Goal: Check status: Check status

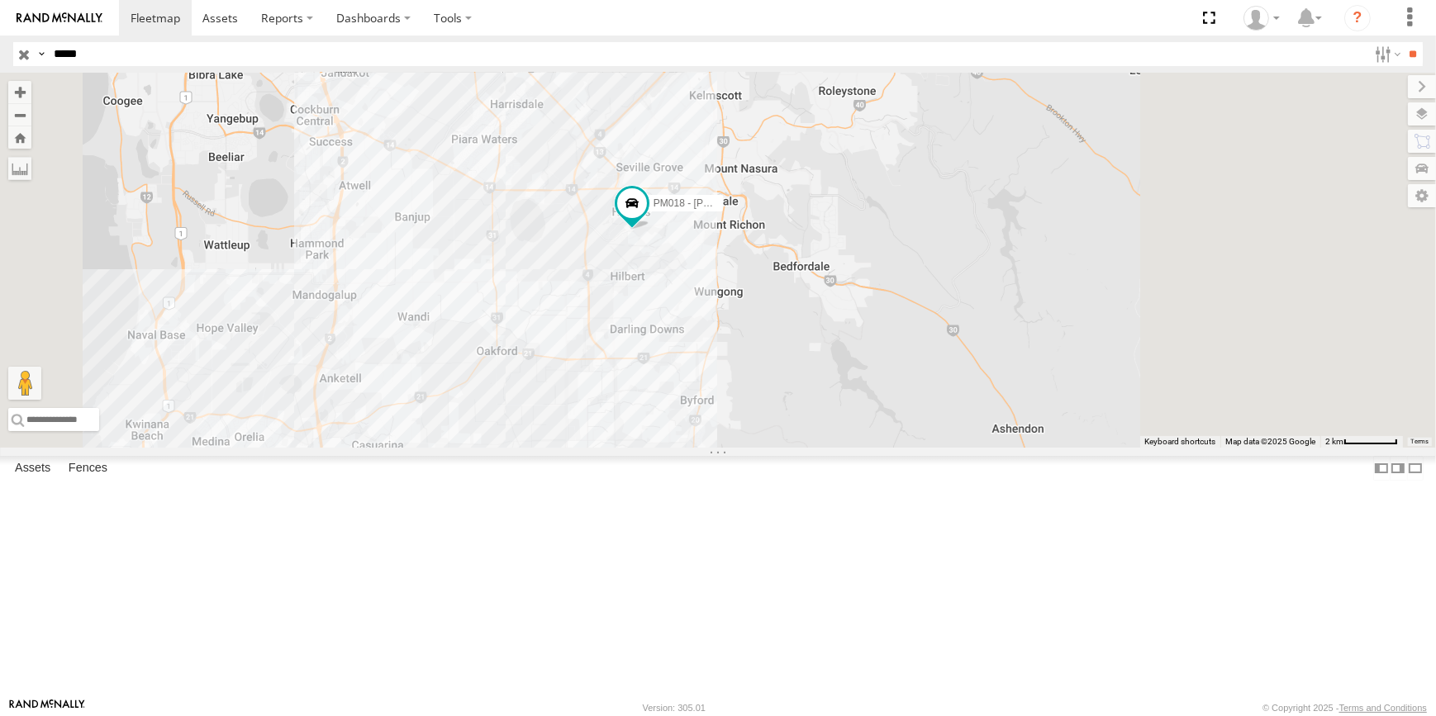
click at [791, 240] on div "PM018 - [PERSON_NAME]" at bounding box center [718, 260] width 1436 height 375
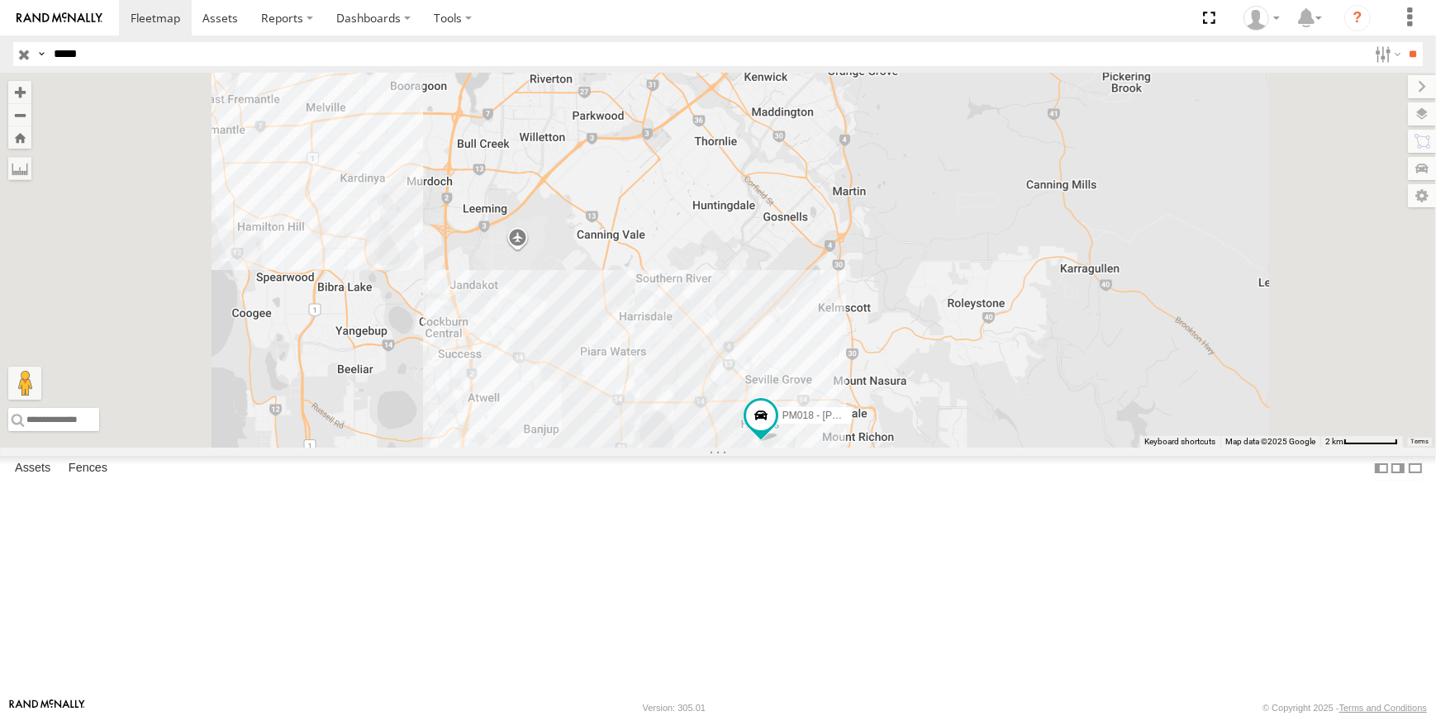
drag, startPoint x: 892, startPoint y: 425, endPoint x: 987, endPoint y: 630, distance: 226.6
click at [985, 448] on div "PM018 - [PERSON_NAME]" at bounding box center [718, 260] width 1436 height 375
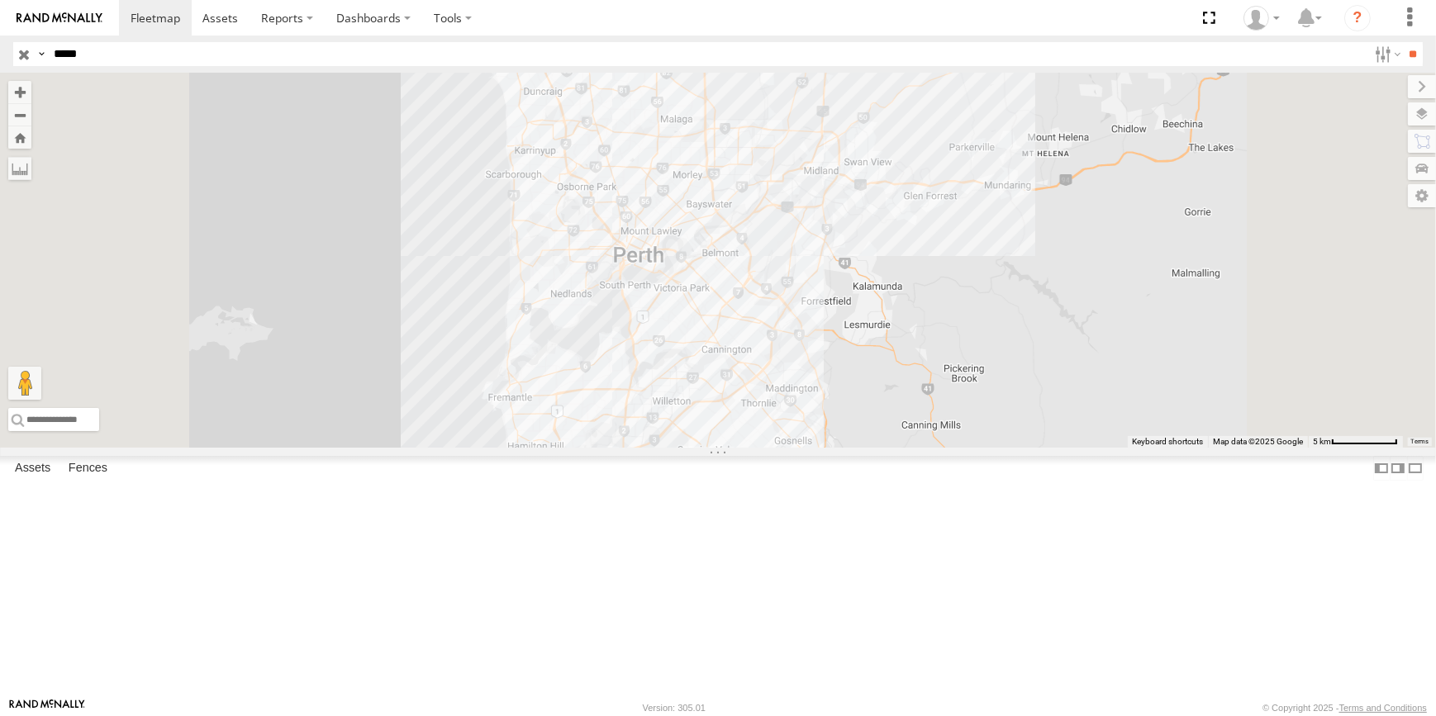
drag, startPoint x: 838, startPoint y: 266, endPoint x: 861, endPoint y: 349, distance: 86.4
click at [854, 337] on div "PM018 - [PERSON_NAME]" at bounding box center [718, 260] width 1436 height 375
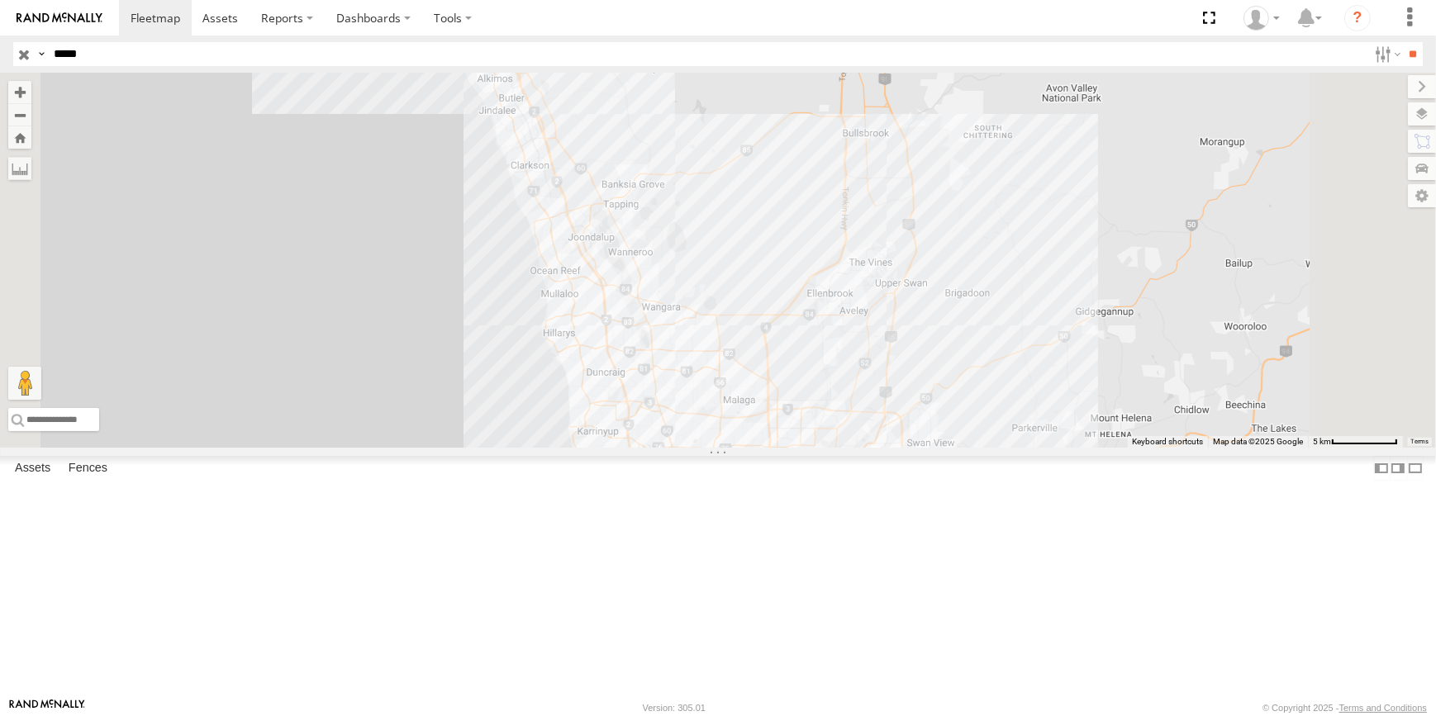
click at [798, 255] on div "PM018 - [PERSON_NAME]" at bounding box center [718, 260] width 1436 height 375
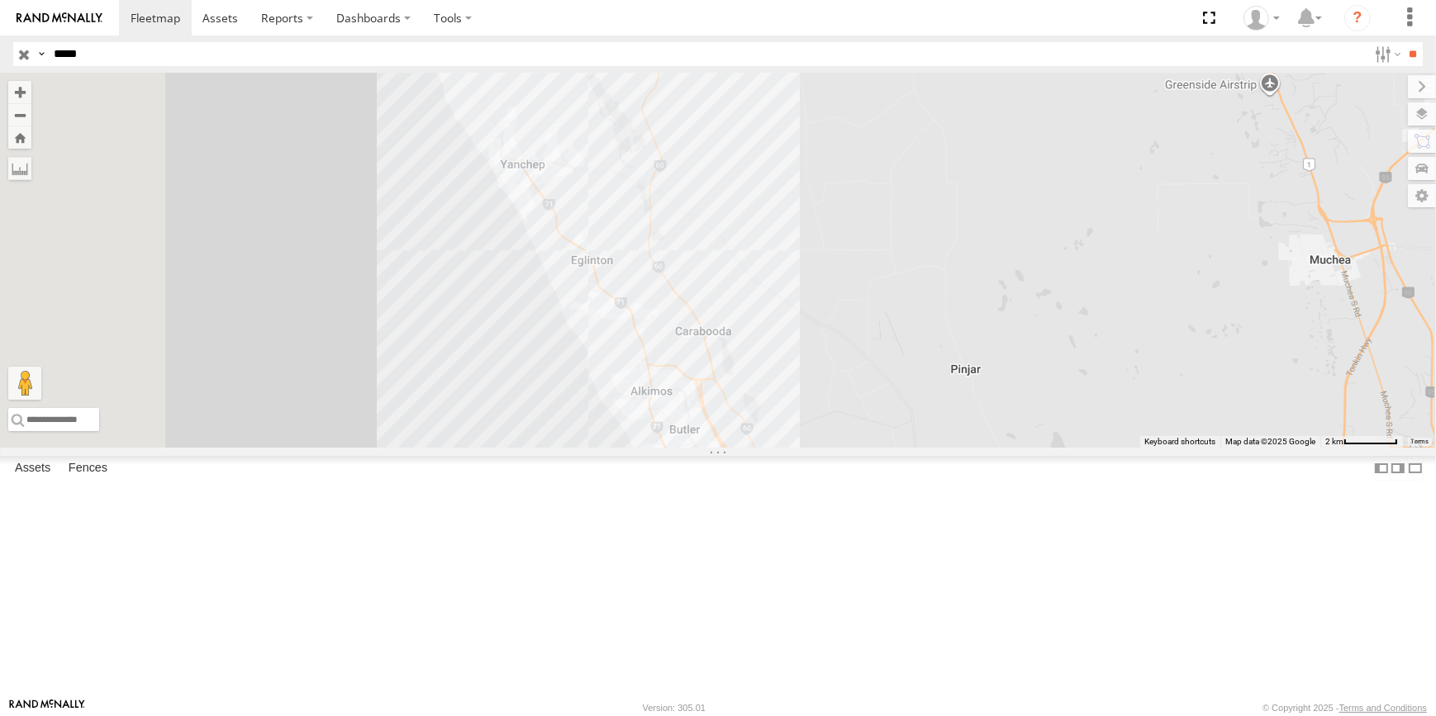
click at [17, 57] on input "button" at bounding box center [23, 54] width 21 height 24
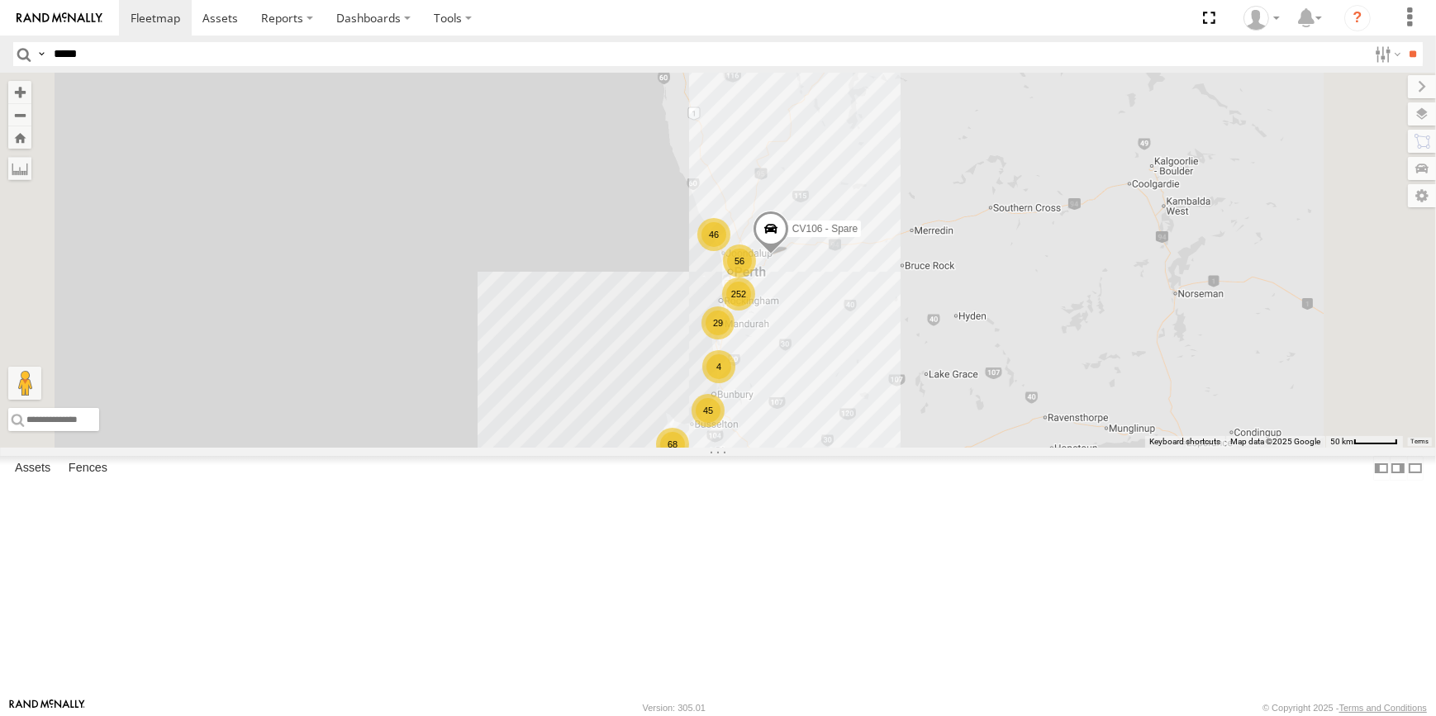
drag, startPoint x: 851, startPoint y: 249, endPoint x: 857, endPoint y: 269, distance: 21.4
click at [857, 269] on div "252 68 56 45 46 4 CV106 - Spare CV131 - Bluey 29 2" at bounding box center [718, 260] width 1436 height 375
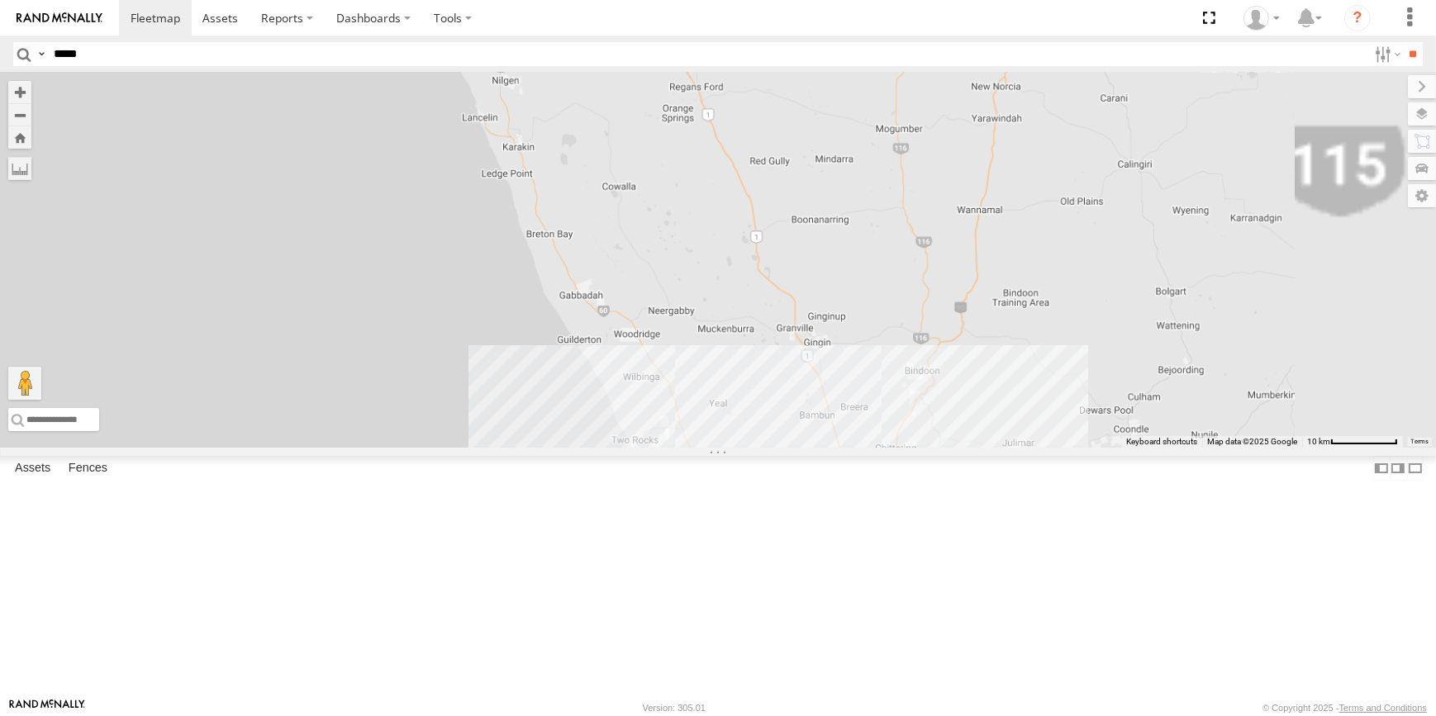
drag, startPoint x: 962, startPoint y: 660, endPoint x: 950, endPoint y: 539, distance: 121.2
click at [950, 448] on div "CV106 - Spare CV131 - Bluey" at bounding box center [718, 260] width 1436 height 375
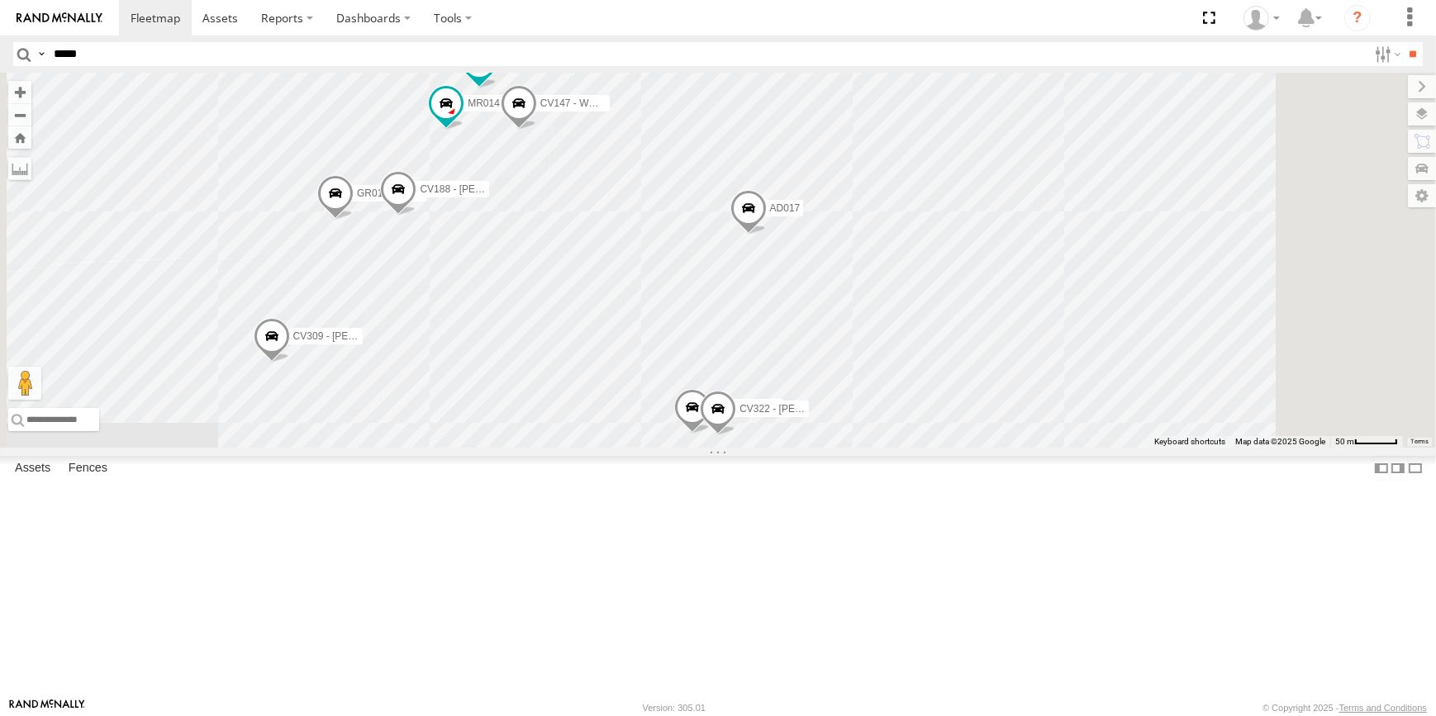
click at [727, 263] on div "CV106 - Spare CV131 - Bluey AD017 CV309 - [PERSON_NAME] CV188 - [PERSON_NAME] G…" at bounding box center [718, 260] width 1436 height 375
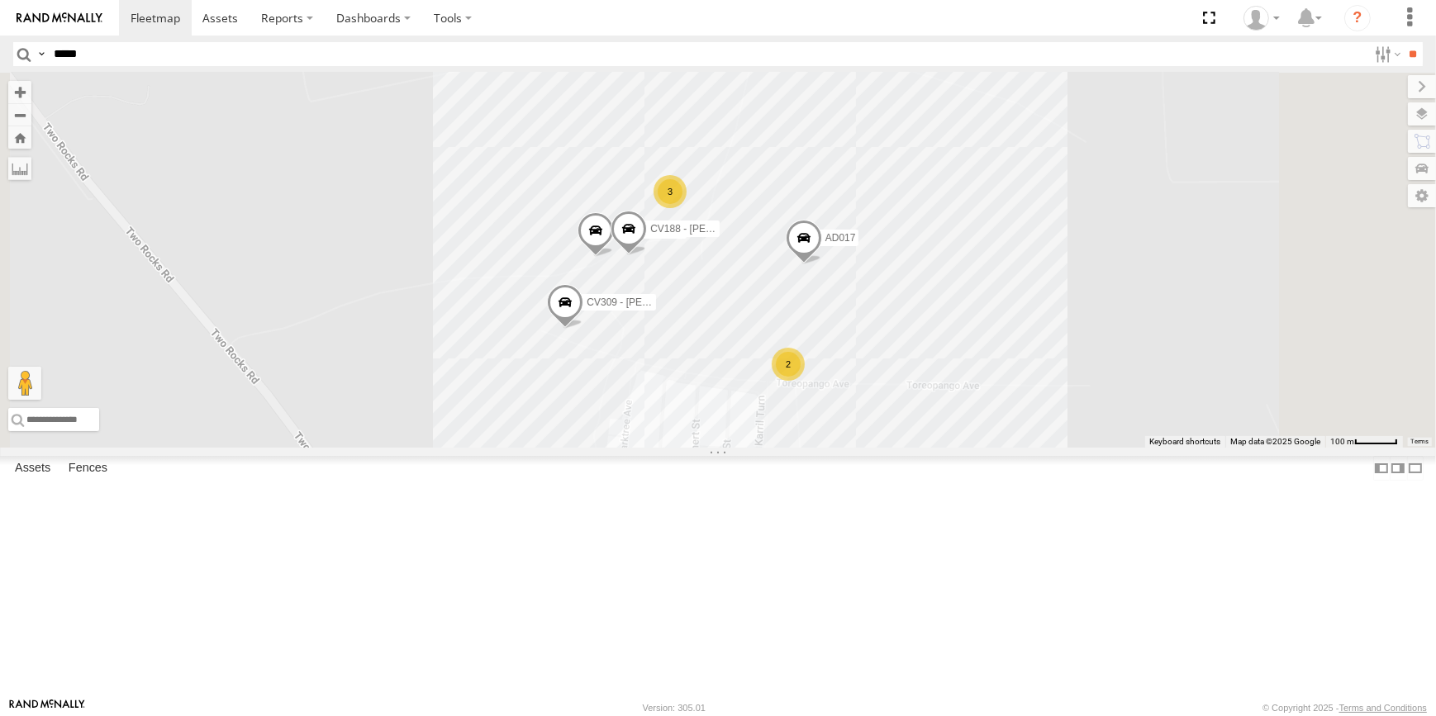
drag, startPoint x: 1350, startPoint y: 392, endPoint x: 1323, endPoint y: 348, distance: 51.9
click at [1323, 348] on div "CV106 - Spare CV131 - Bluey AD017 CV309 - [PERSON_NAME] CV188 - [PERSON_NAME] G…" at bounding box center [718, 260] width 1436 height 375
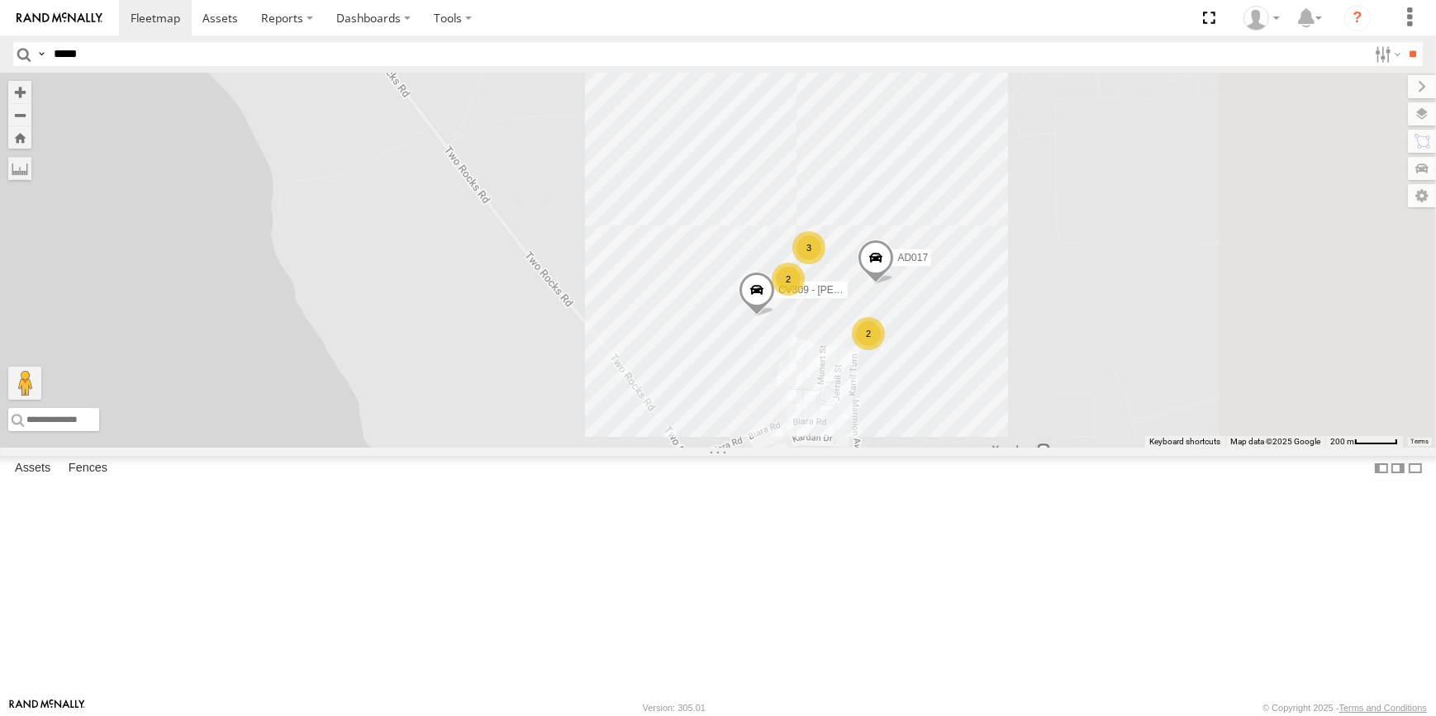
drag, startPoint x: 1224, startPoint y: 534, endPoint x: 1129, endPoint y: 529, distance: 95.2
click at [1129, 448] on div "CV106 - Spare CV131 - Bluey AD017 CV309 - [PERSON_NAME] 3 2 2" at bounding box center [718, 260] width 1436 height 375
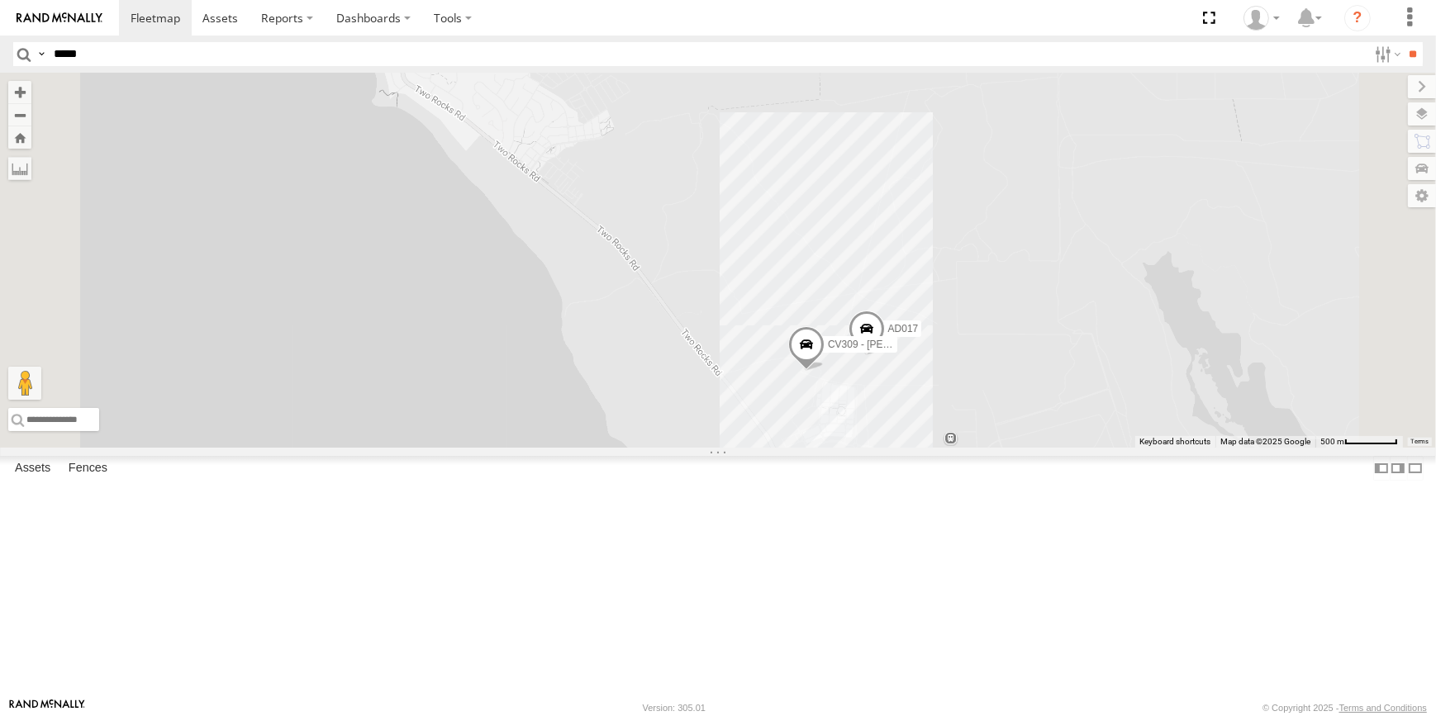
click at [1104, 448] on div "CV106 - Spare CV131 - Bluey AD017 CV309 - [PERSON_NAME]" at bounding box center [718, 260] width 1436 height 375
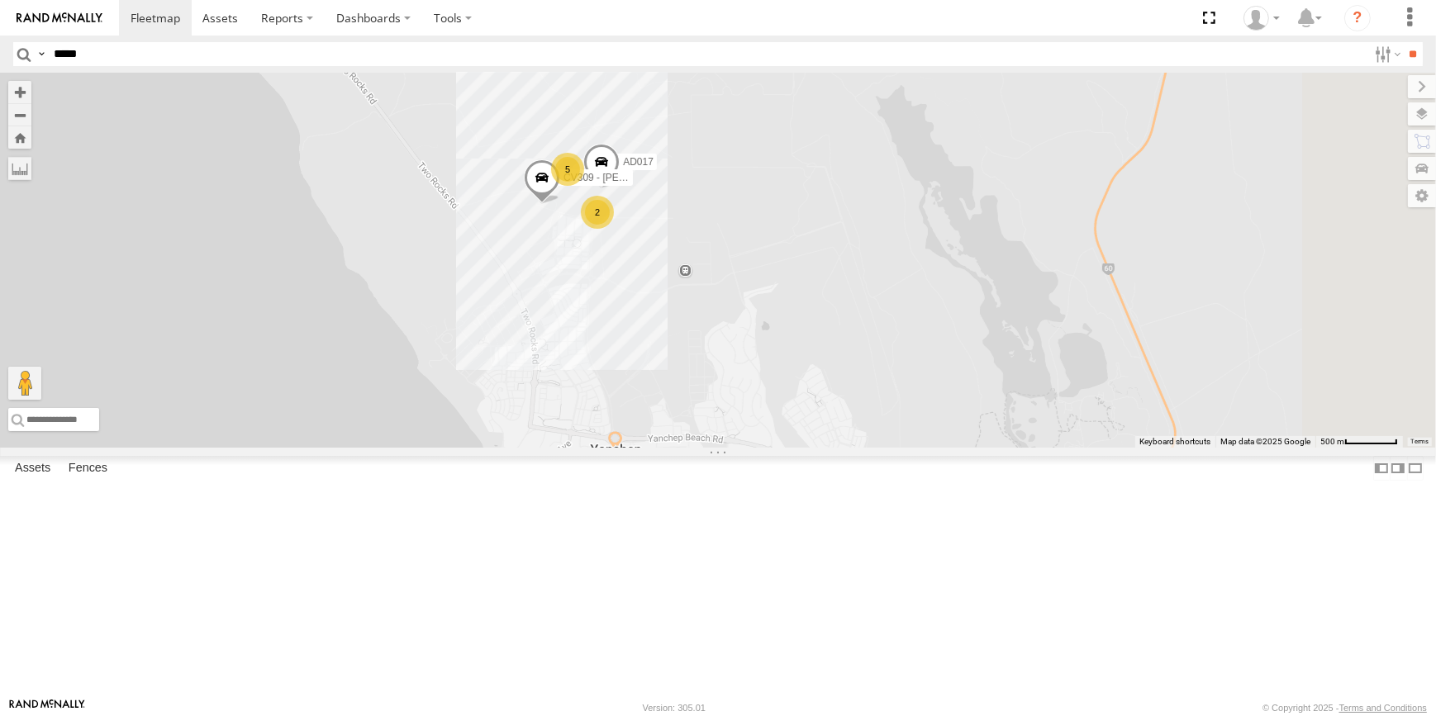
drag, startPoint x: 1204, startPoint y: 557, endPoint x: 1198, endPoint y: 418, distance: 138.9
click at [1189, 448] on div "CV106 - Spare CV131 - Bluey AD017 CV309 - [PERSON_NAME] 5 2" at bounding box center [718, 260] width 1436 height 375
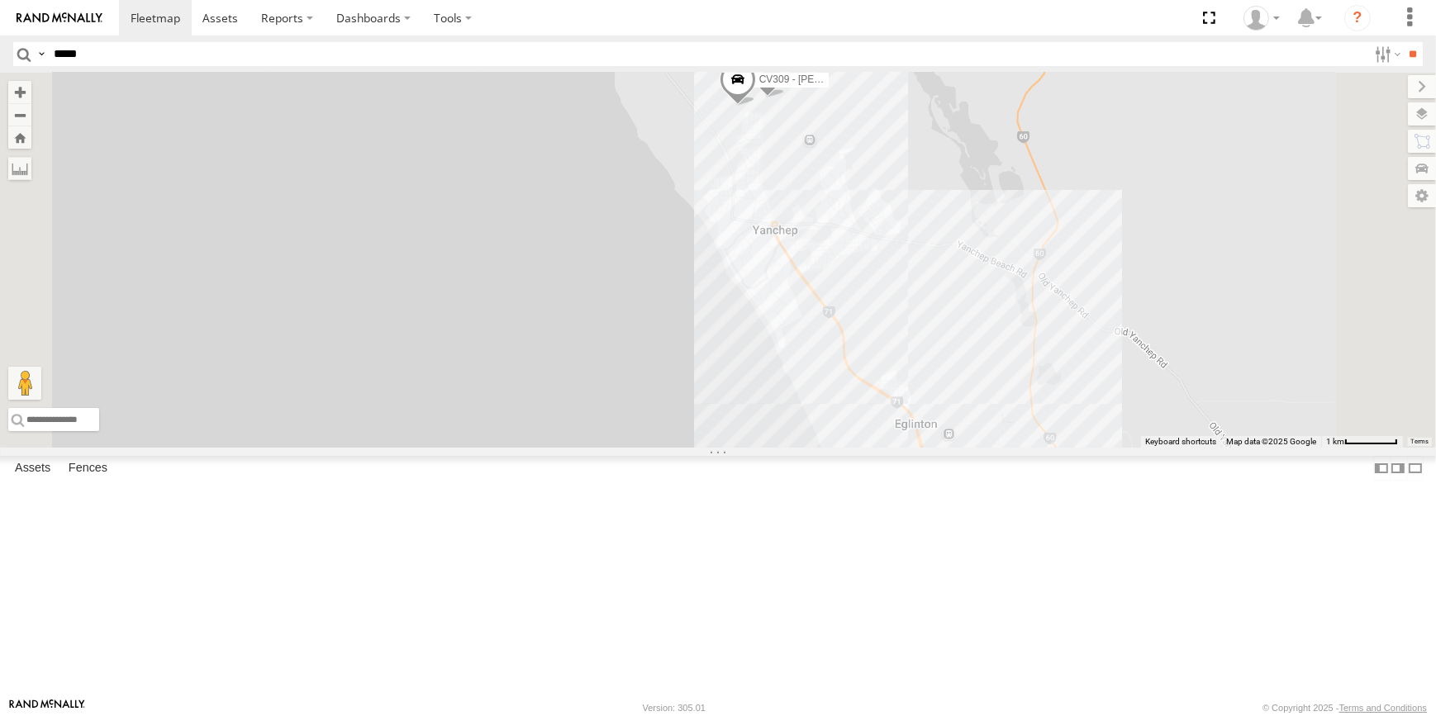
drag, startPoint x: 1210, startPoint y: 464, endPoint x: 1117, endPoint y: 359, distance: 140.4
click at [1118, 363] on div "CV106 - Spare CV131 - Bluey AD017 CV309 - [PERSON_NAME]" at bounding box center [718, 260] width 1436 height 375
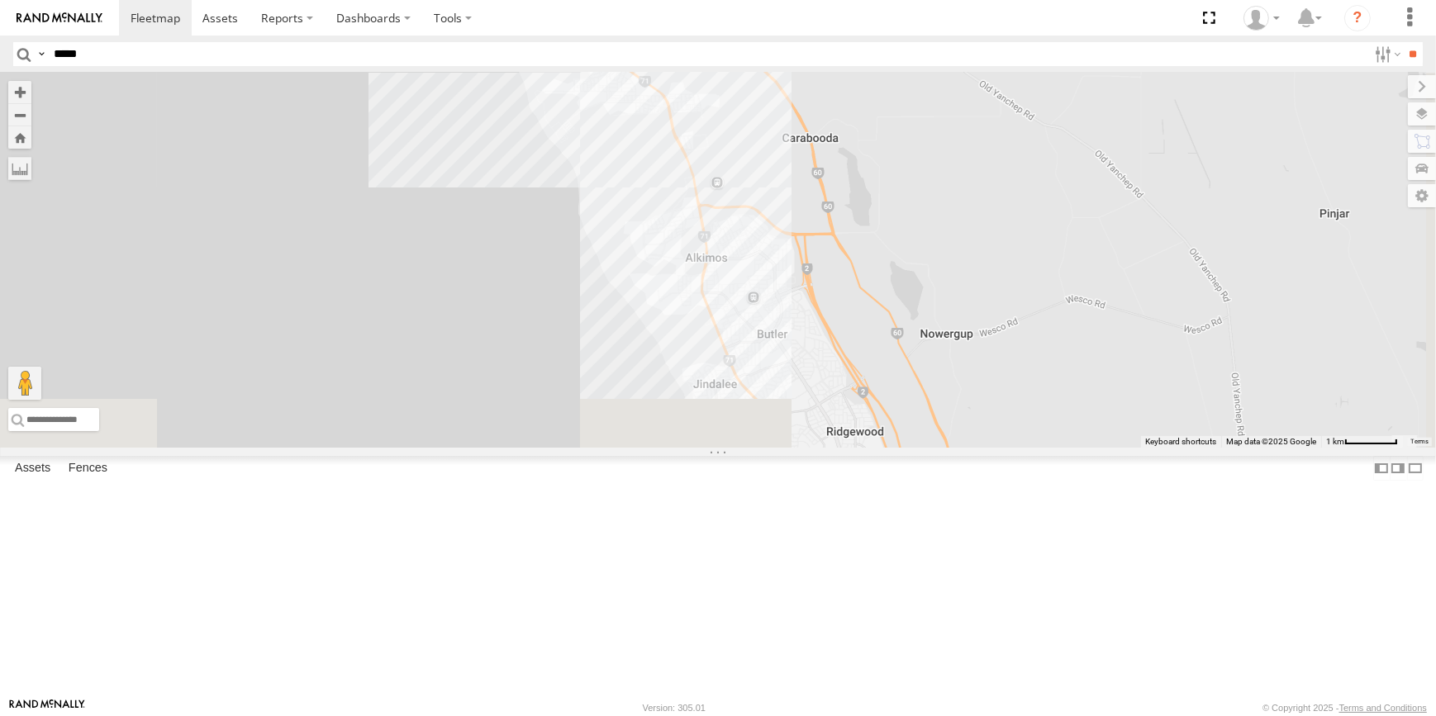
click at [1100, 306] on div "CV106 - Spare CV131 - Bluey 13 5 4 5 WC065" at bounding box center [718, 260] width 1436 height 375
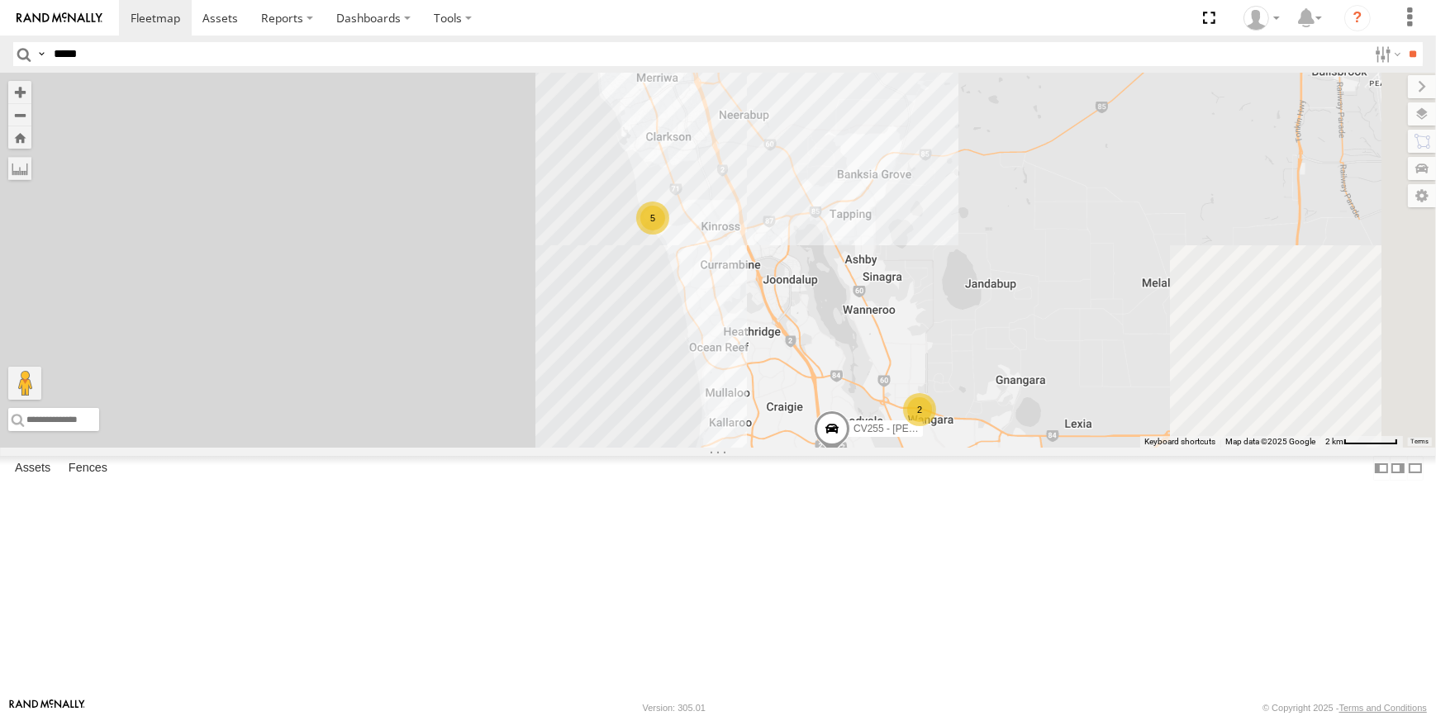
drag, startPoint x: 1133, startPoint y: 419, endPoint x: 988, endPoint y: 322, distance: 174.6
click at [976, 304] on div "CV106 - Spare CV131 - Bluey 6 14 12 2 5 2 CV255 - [PERSON_NAME]" at bounding box center [718, 260] width 1436 height 375
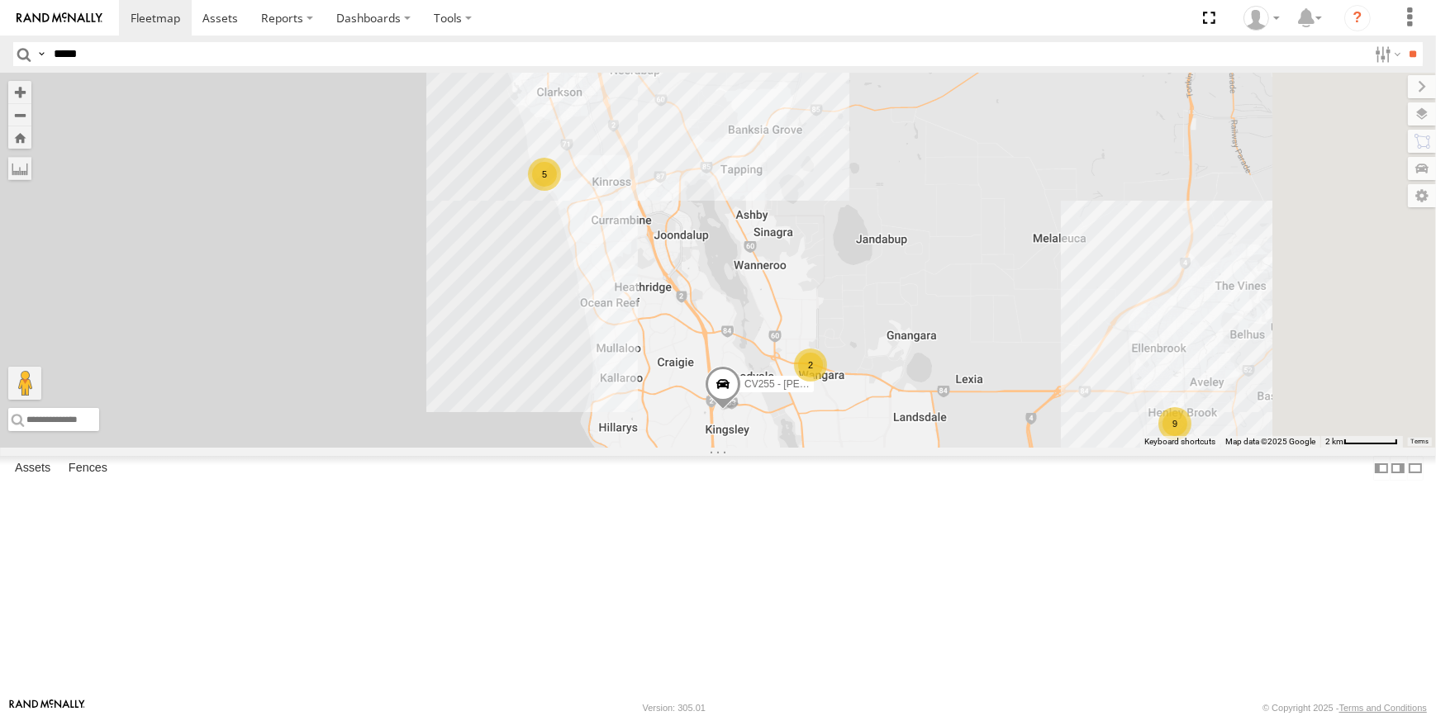
drag, startPoint x: 1057, startPoint y: 354, endPoint x: 1067, endPoint y: 350, distance: 10.7
click at [1057, 353] on div "CV106 - Spare CV131 - Bluey 6 14 12 2 5 2 CV255 - [PERSON_NAME] 6 9" at bounding box center [718, 260] width 1436 height 375
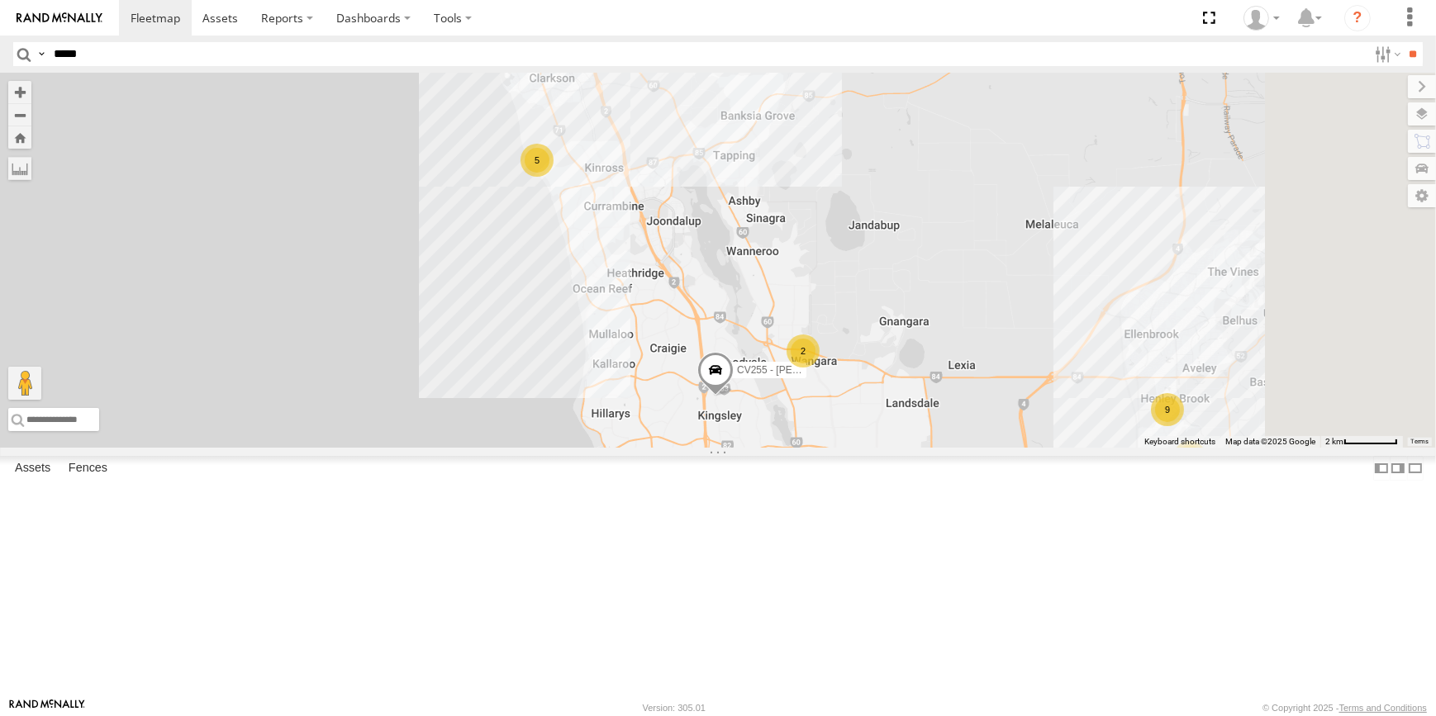
drag, startPoint x: 1097, startPoint y: 397, endPoint x: 1124, endPoint y: 429, distance: 42.2
click at [1124, 429] on div "CV106 - Spare CV131 - Bluey 6 14 12 2 5 2 CV255 - [PERSON_NAME] 6 9 CV351 - [PE…" at bounding box center [718, 260] width 1436 height 375
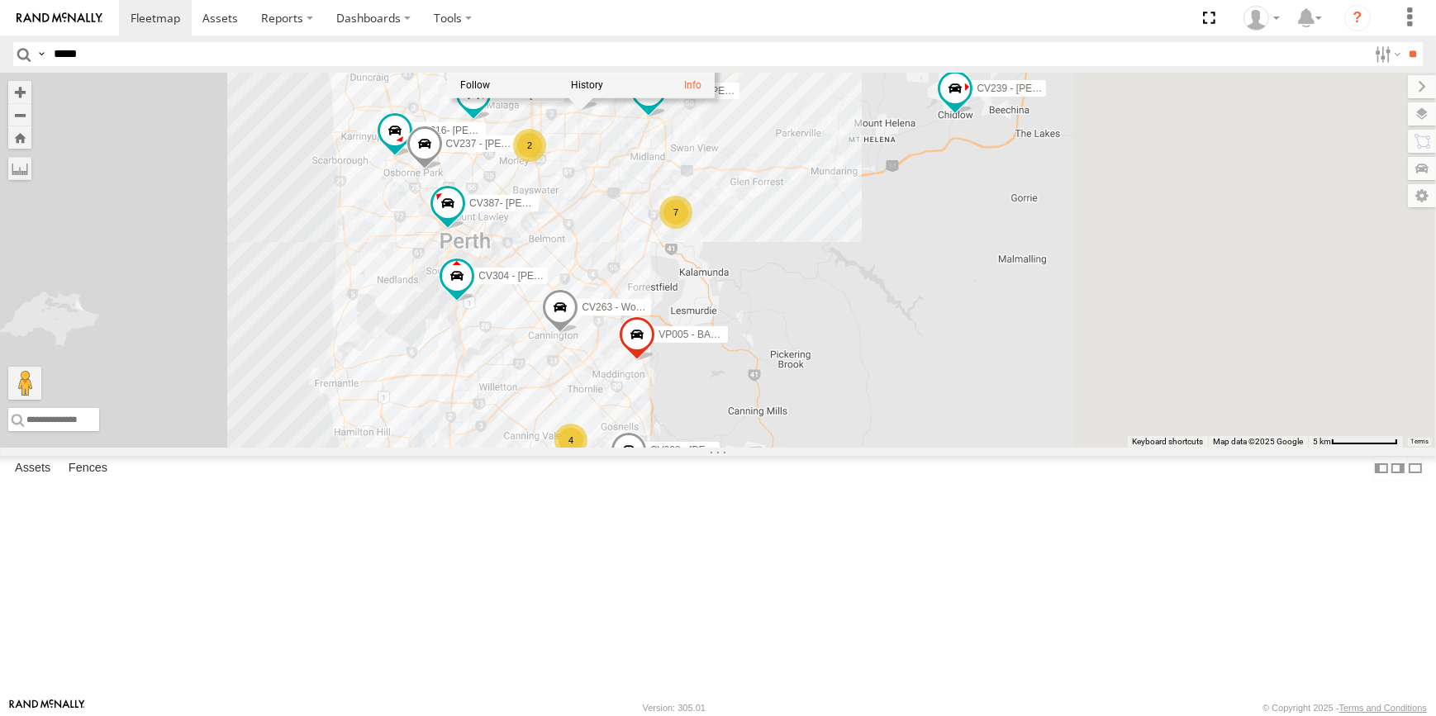
click at [1000, 397] on div "CV255 - [PERSON_NAME] 7 18 16 19 7 2 CV333 - [PERSON_NAME] 9 8 2 5 CV387- [PERS…" at bounding box center [718, 260] width 1436 height 375
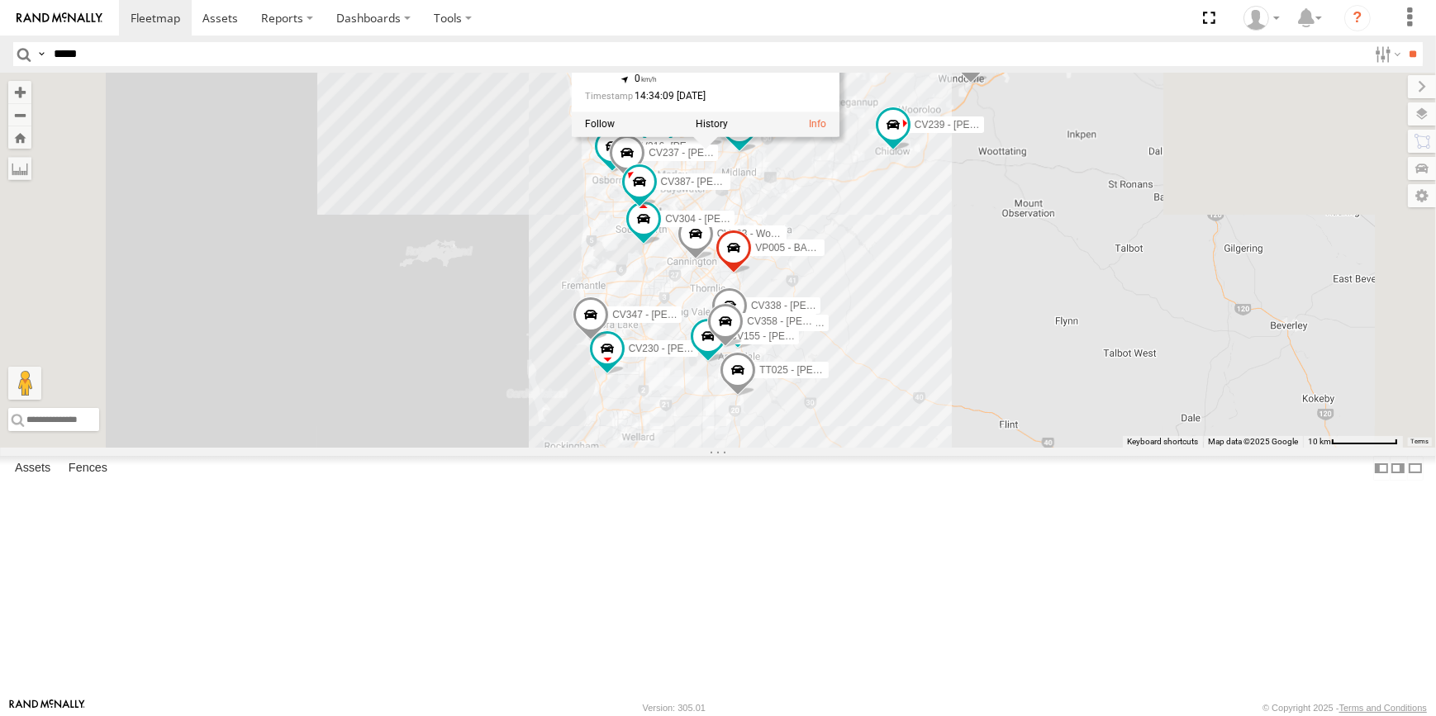
drag, startPoint x: 959, startPoint y: 444, endPoint x: 1035, endPoint y: 420, distance: 79.7
click at [1035, 420] on div "CV255 - [PERSON_NAME] CV333 - [PERSON_NAME] CV387- [PERSON_NAME] CV351 - [PERSO…" at bounding box center [718, 260] width 1436 height 375
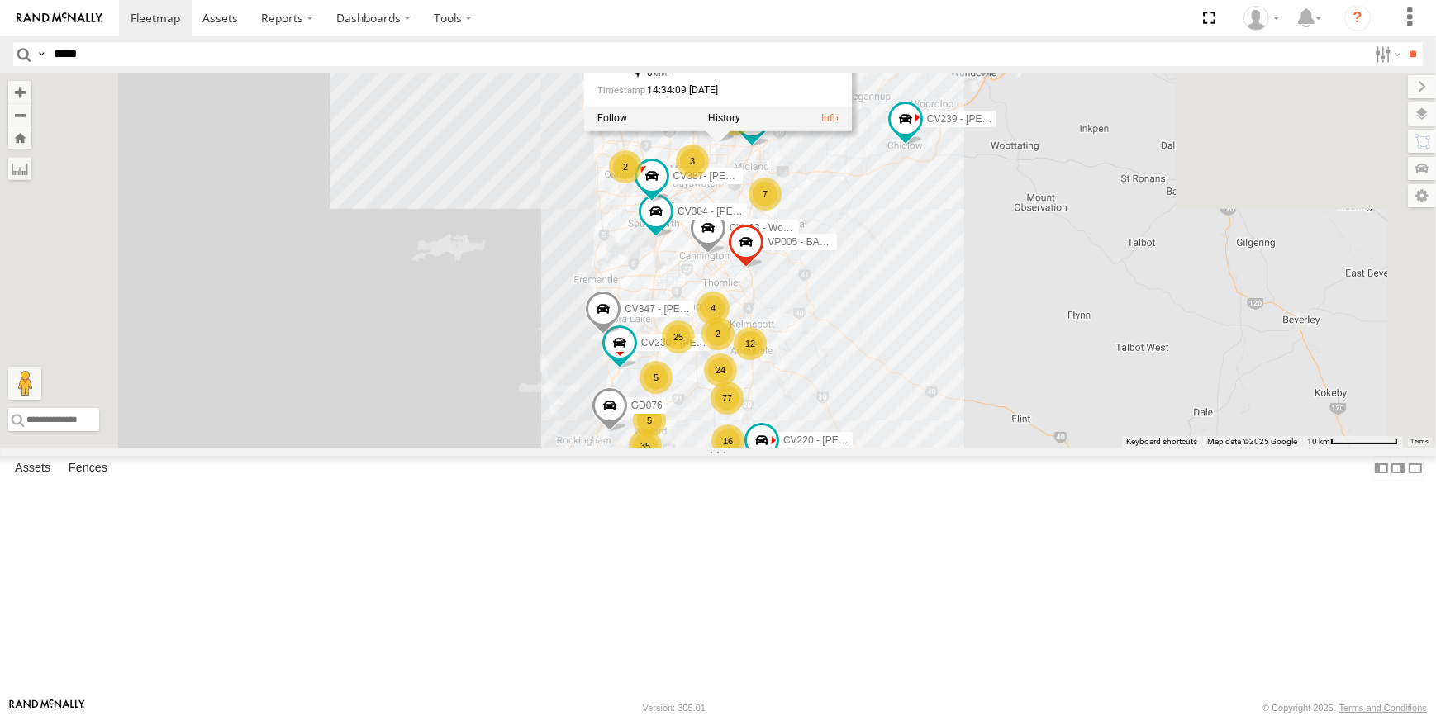
drag, startPoint x: 1042, startPoint y: 434, endPoint x: 1056, endPoint y: 451, distance: 21.2
click at [1056, 448] on div "CV333 - [PERSON_NAME] CV387- [PERSON_NAME] CV351 - [PERSON_NAME] CV351 - [PERSO…" at bounding box center [718, 260] width 1436 height 375
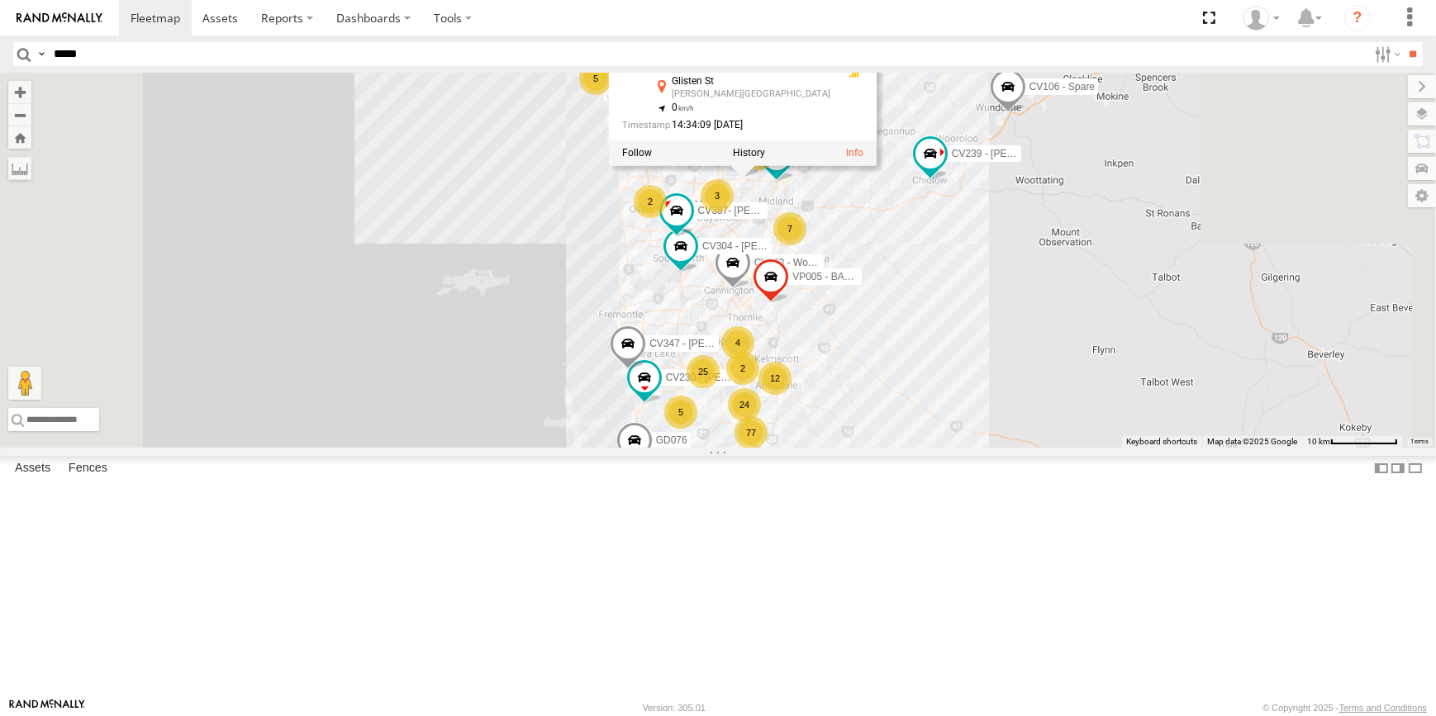
drag, startPoint x: 1090, startPoint y: 468, endPoint x: 1092, endPoint y: 478, distance: 10.2
click at [1092, 448] on div "CV333 - [PERSON_NAME] CV387- [PERSON_NAME] CV351 - [PERSON_NAME] CV351 - [PERSO…" at bounding box center [718, 260] width 1436 height 375
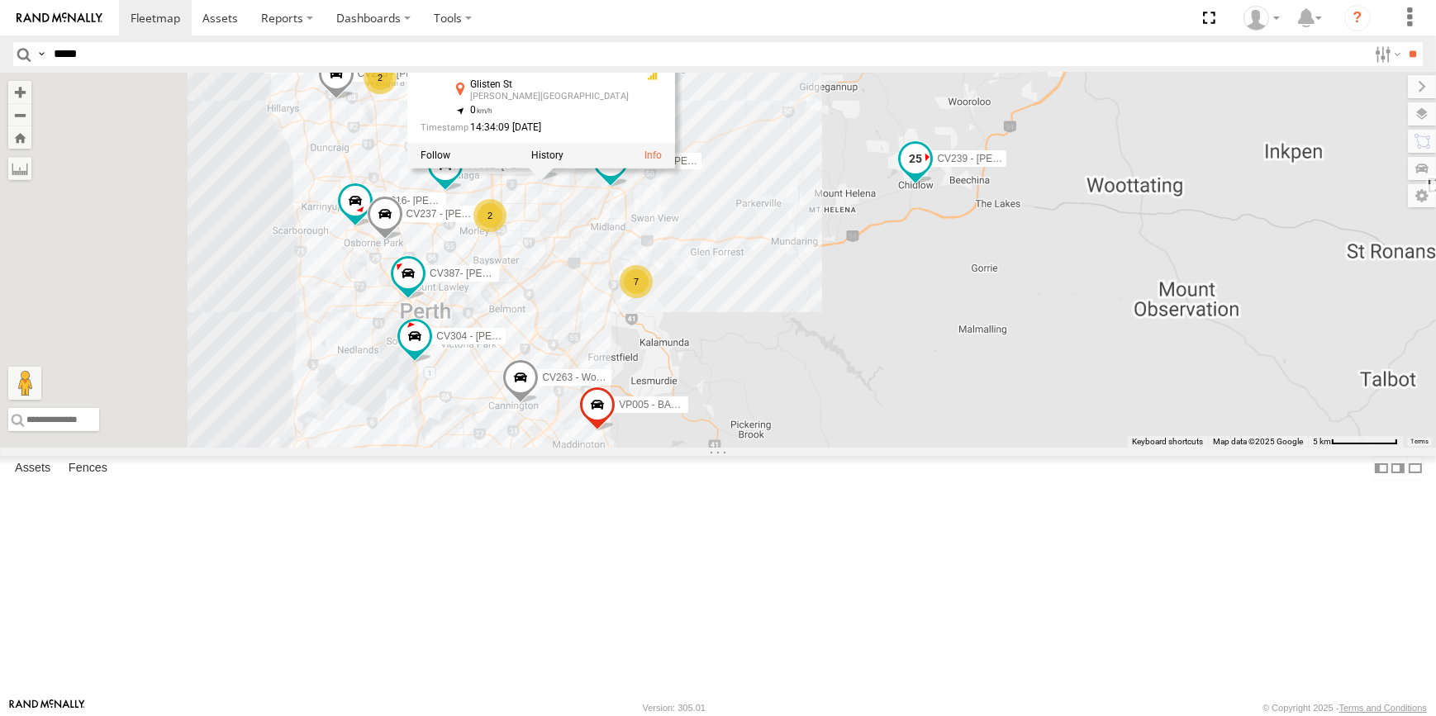
click at [930, 173] on span at bounding box center [915, 159] width 30 height 30
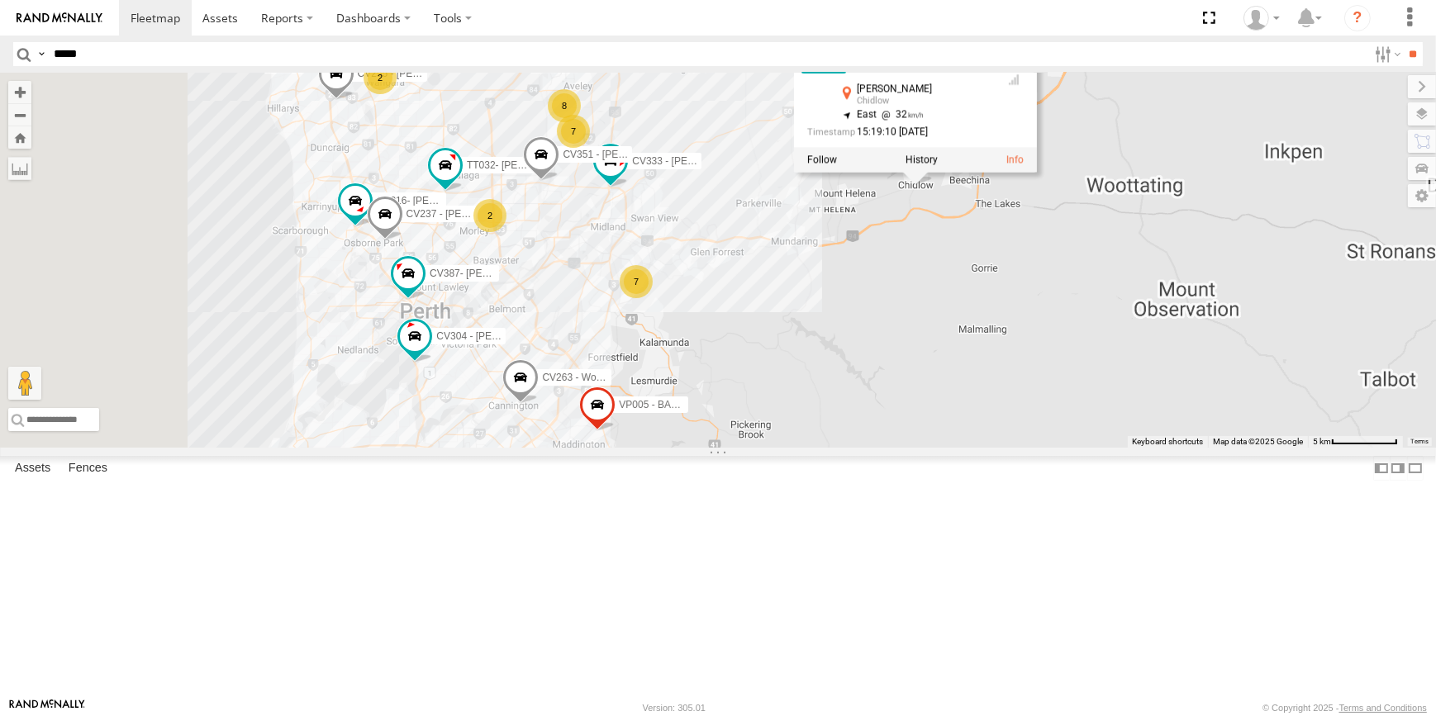
click at [1057, 361] on div "CV333 - [PERSON_NAME] CV387- [PERSON_NAME] CV351 - [PERSON_NAME] CV263 - Worksh…" at bounding box center [718, 260] width 1436 height 375
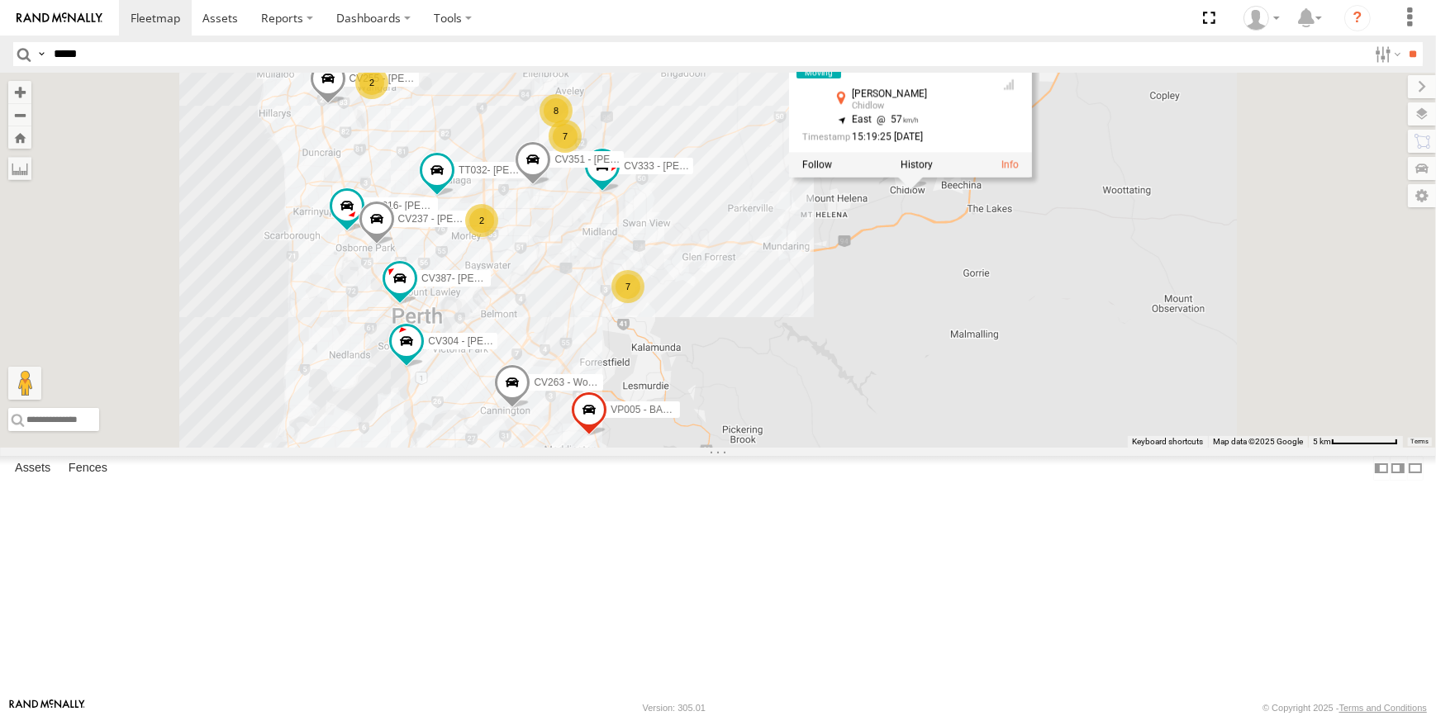
click at [1122, 381] on div "CV333 - [PERSON_NAME] CV387- [PERSON_NAME] CV351 - [PERSON_NAME] CV263 - Worksh…" at bounding box center [718, 260] width 1436 height 375
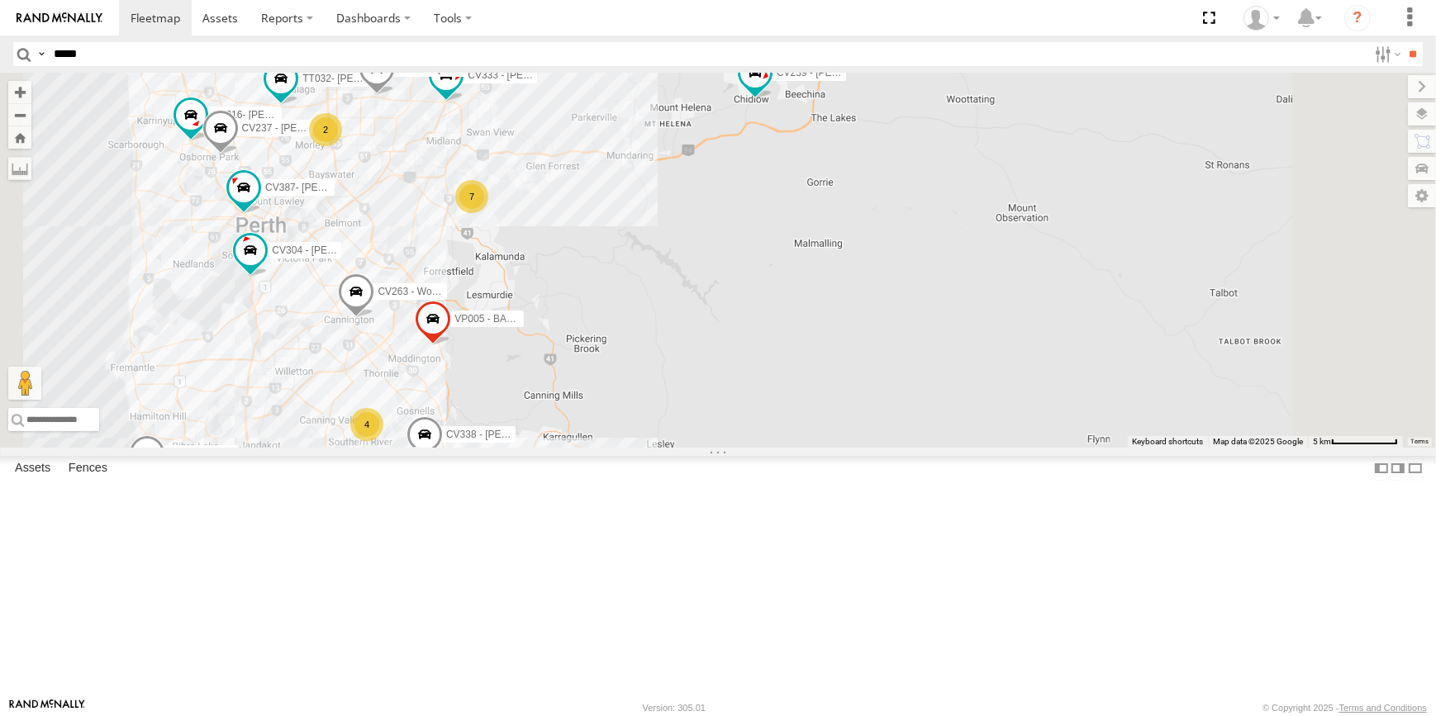
drag, startPoint x: 743, startPoint y: 421, endPoint x: 757, endPoint y: 411, distance: 17.9
click at [757, 411] on div "CV333 - [PERSON_NAME] CV387- [PERSON_NAME] CV351 - [PERSON_NAME] CV263 - Worksh…" at bounding box center [718, 260] width 1436 height 375
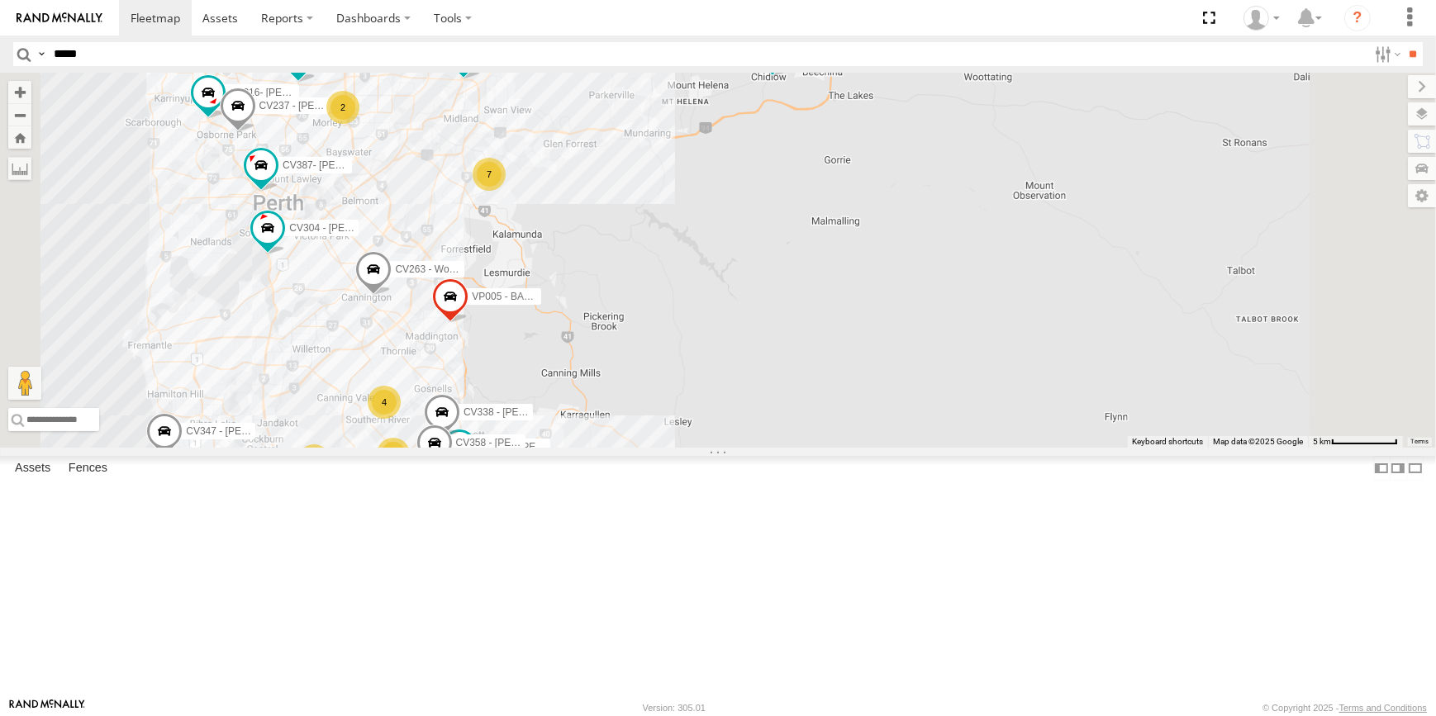
drag, startPoint x: 753, startPoint y: 407, endPoint x: 767, endPoint y: 353, distance: 56.3
click at [767, 353] on div "CV333 - [PERSON_NAME] CV387- [PERSON_NAME] CV351 - [PERSON_NAME] CV263 - Worksh…" at bounding box center [718, 260] width 1436 height 375
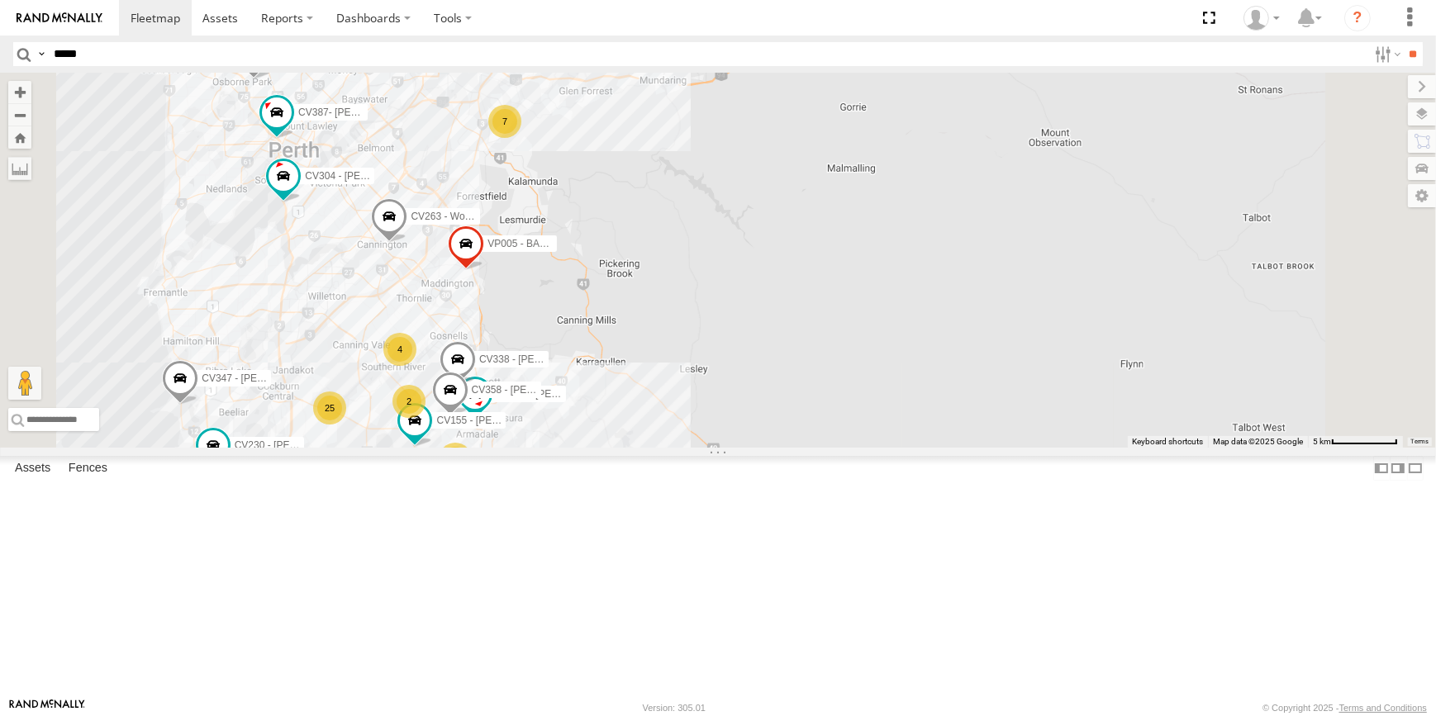
drag, startPoint x: 805, startPoint y: 319, endPoint x: 842, endPoint y: 297, distance: 42.2
click at [842, 297] on div "CV333 - [PERSON_NAME] CV387- [PERSON_NAME] CV351 - [PERSON_NAME] CV263 - Worksh…" at bounding box center [718, 260] width 1436 height 375
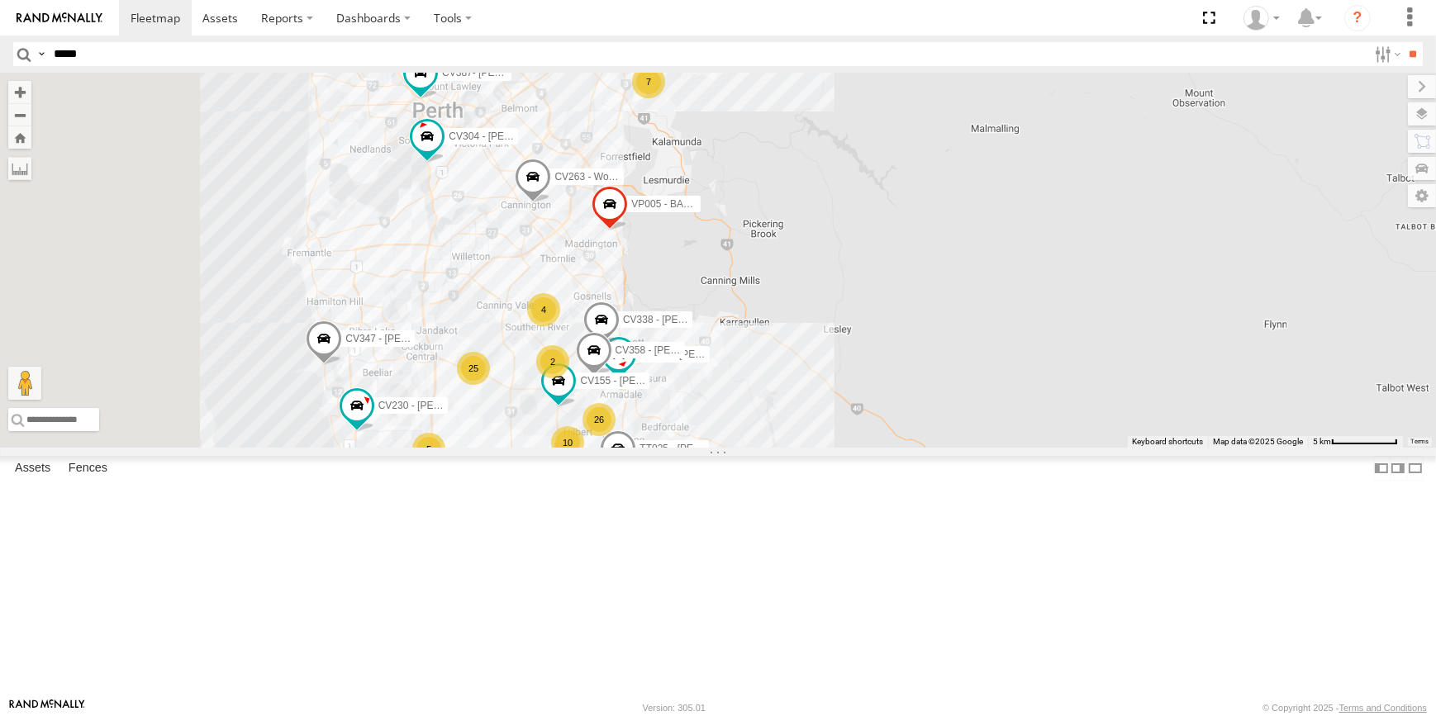
drag, startPoint x: 933, startPoint y: 293, endPoint x: 1081, endPoint y: 322, distance: 151.5
click at [997, 298] on div "CV333 - [PERSON_NAME] CV387- [PERSON_NAME] CV351 - [PERSON_NAME] CV263 - Worksh…" at bounding box center [718, 260] width 1436 height 375
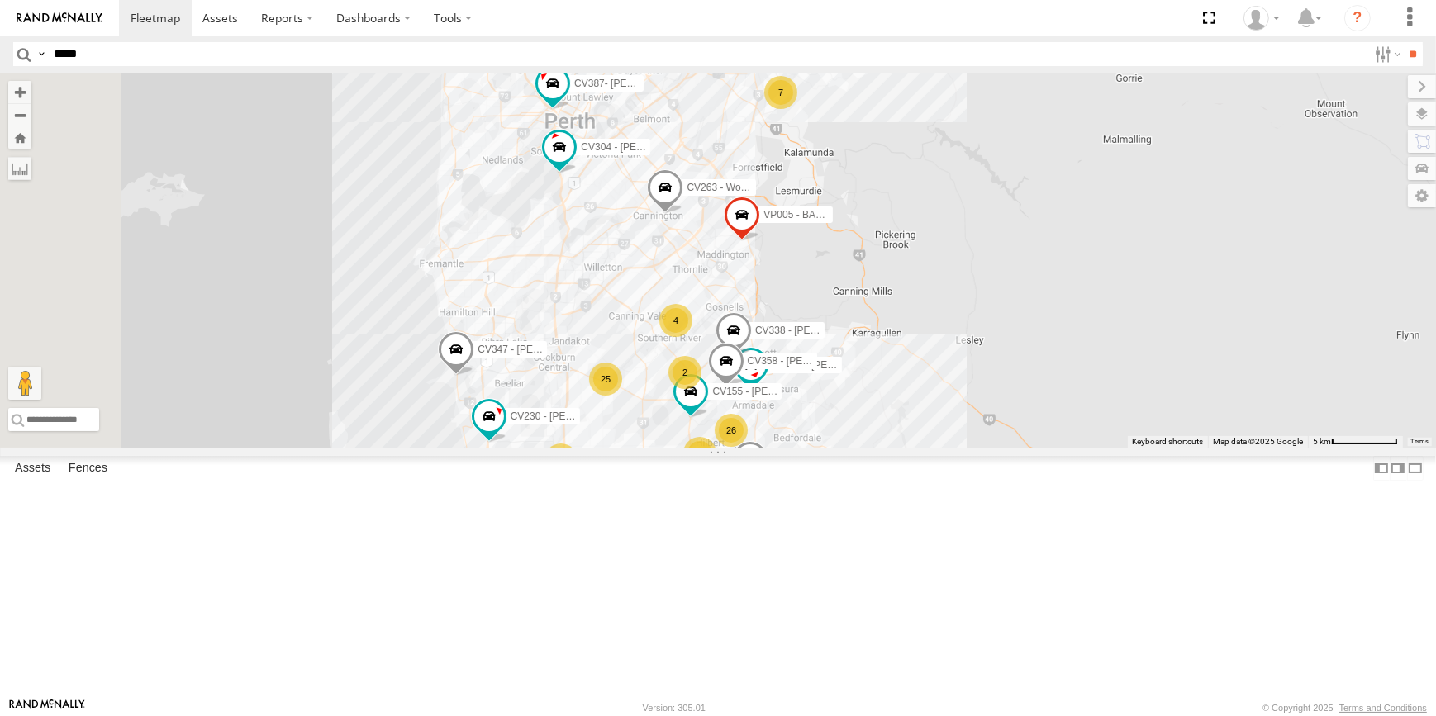
click at [1126, 448] on div "CV333 - [PERSON_NAME] CV387- [PERSON_NAME] CV351 - [PERSON_NAME] CV263 - Worksh…" at bounding box center [718, 260] width 1436 height 375
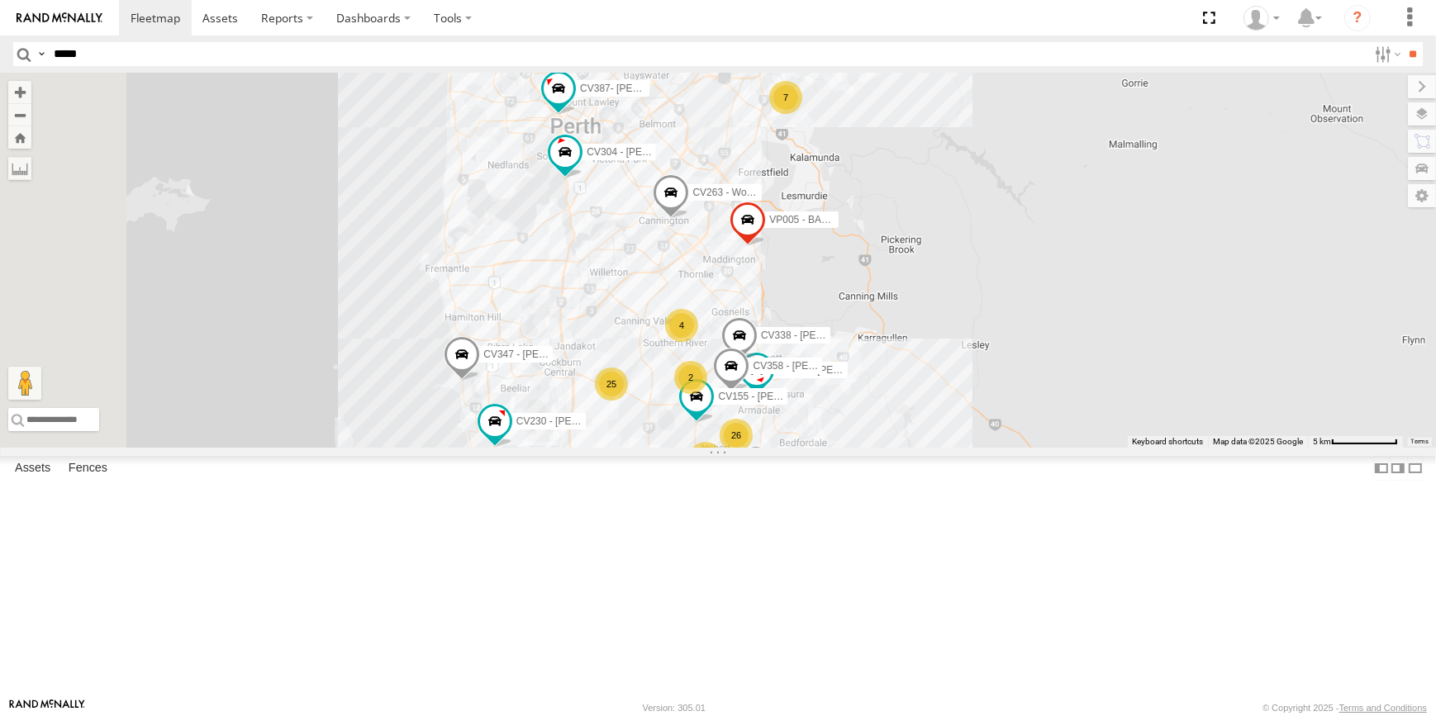
click at [1126, 448] on div "CV333 - [PERSON_NAME] CV387- [PERSON_NAME] CV351 - [PERSON_NAME] CV263 - Worksh…" at bounding box center [718, 260] width 1436 height 375
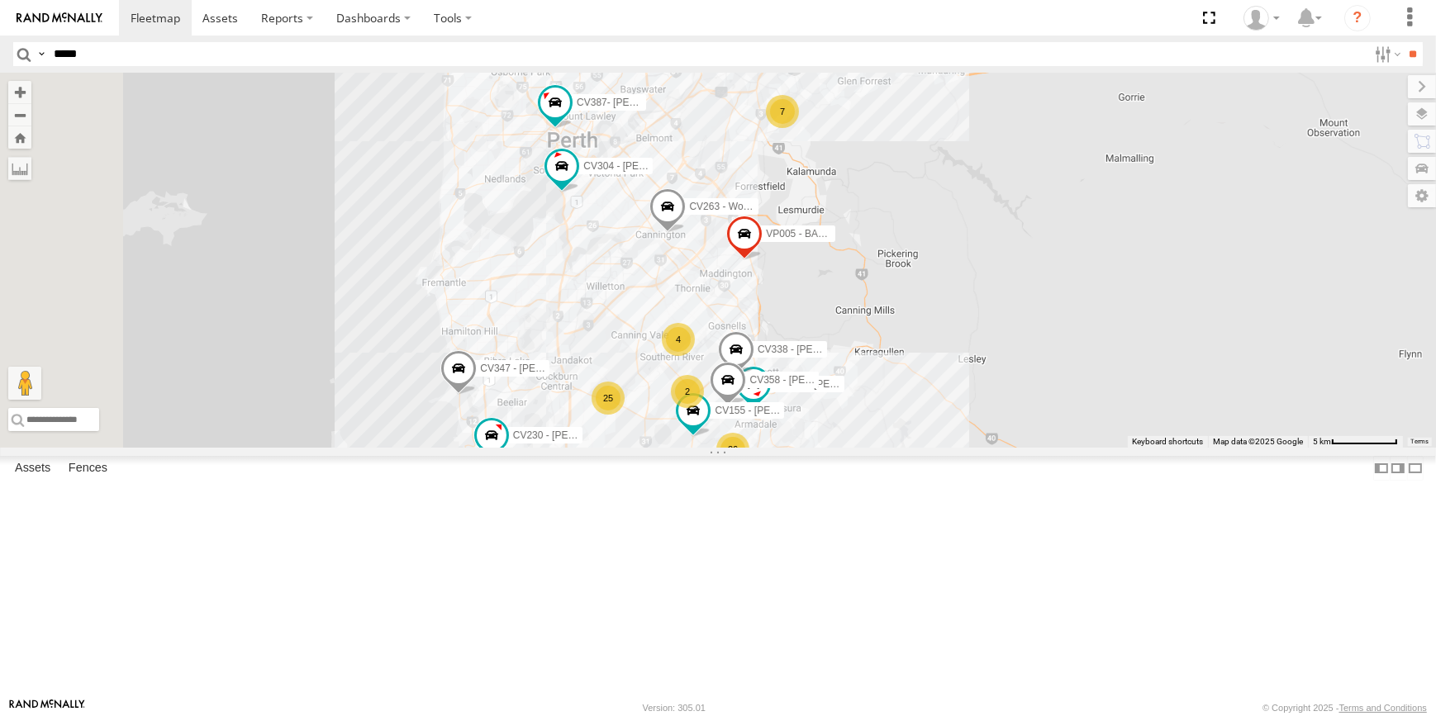
drag, startPoint x: 1119, startPoint y: 477, endPoint x: 1146, endPoint y: 524, distance: 53.3
click at [1146, 448] on div "CV333 - [PERSON_NAME] CV387- [PERSON_NAME] CV351 - [PERSON_NAME] CV263 - Worksh…" at bounding box center [718, 260] width 1436 height 375
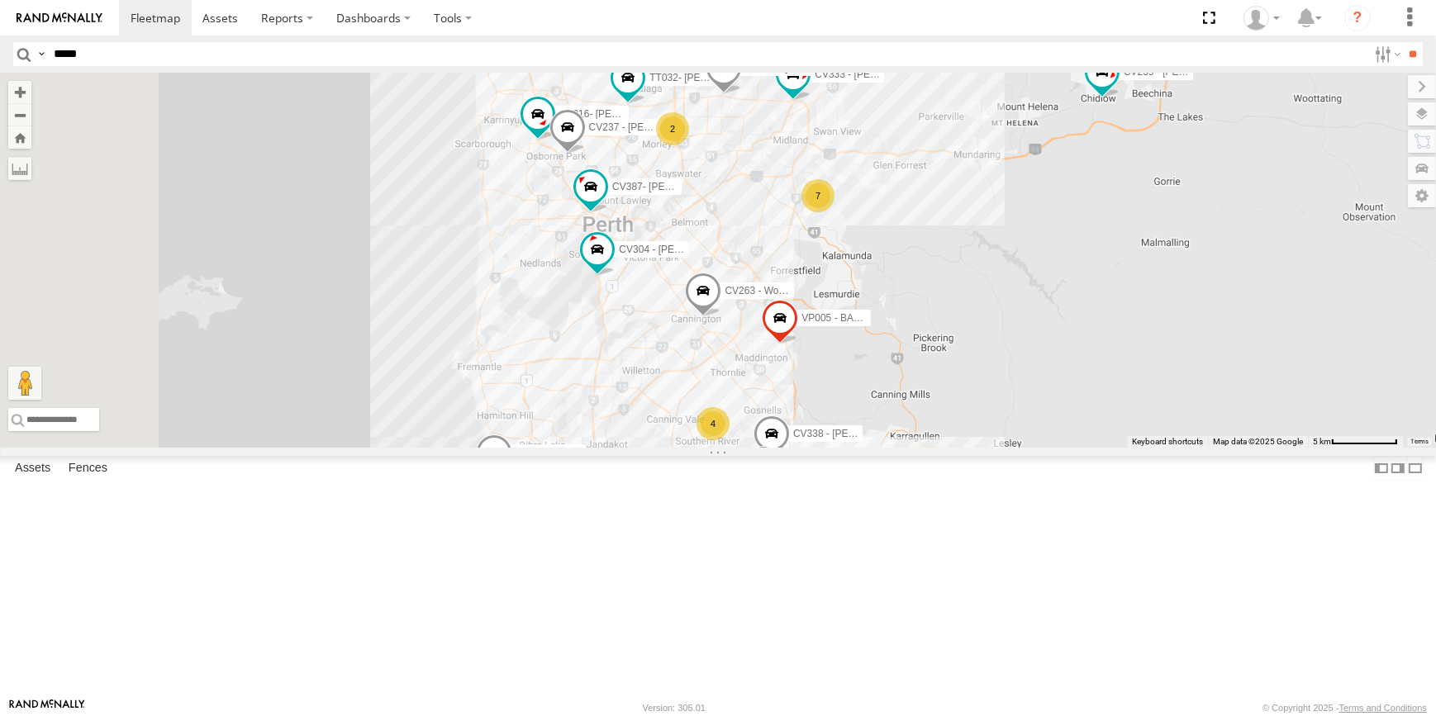
click at [1119, 322] on div "CV333 - [PERSON_NAME] CV387- [PERSON_NAME] CV351 - [PERSON_NAME] CV263 - Worksh…" at bounding box center [718, 260] width 1436 height 375
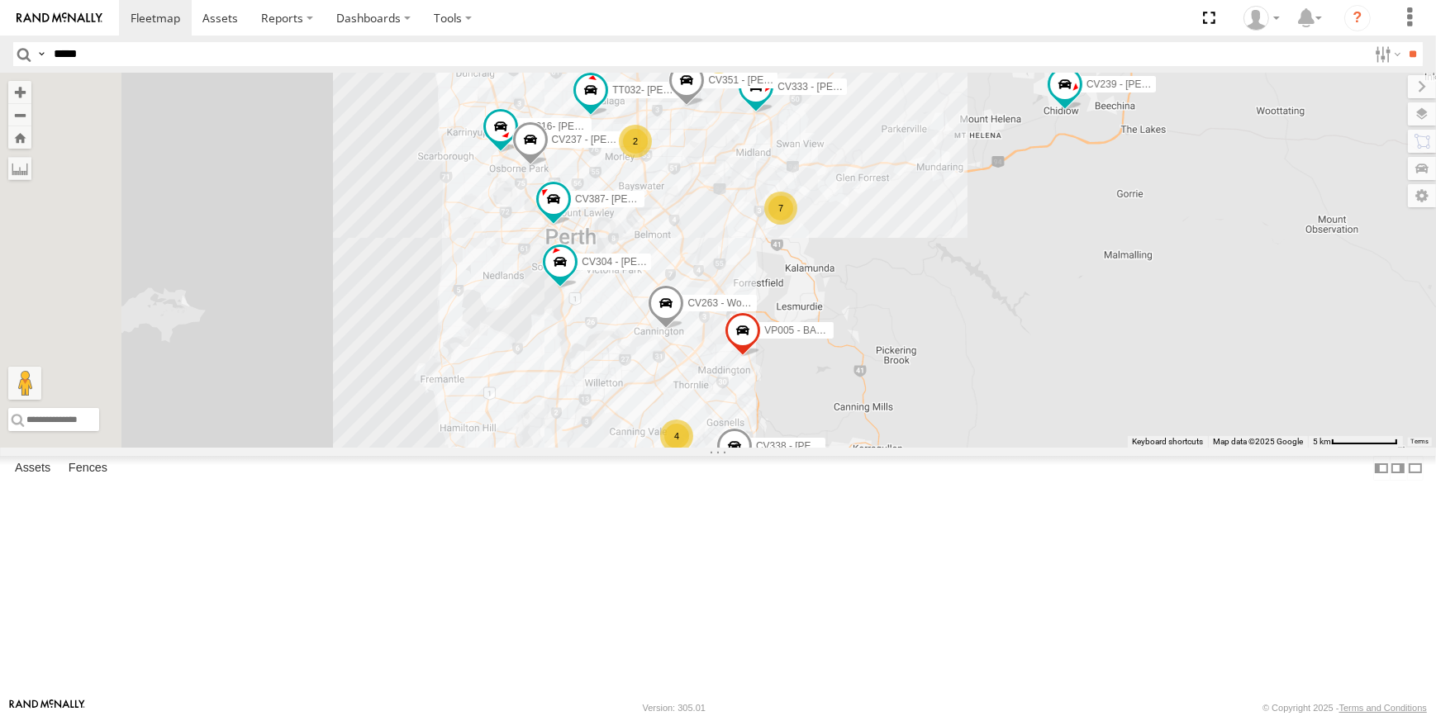
drag, startPoint x: 1119, startPoint y: 322, endPoint x: 1117, endPoint y: 330, distance: 8.6
click at [1117, 330] on div "CV333 - [PERSON_NAME] CV387- [PERSON_NAME] CV351 - [PERSON_NAME] CV263 - Worksh…" at bounding box center [718, 260] width 1436 height 375
click at [1280, 306] on div "CV333 - [PERSON_NAME] CV387- [PERSON_NAME] CV351 - [PERSON_NAME] CV263 - Worksh…" at bounding box center [718, 260] width 1436 height 375
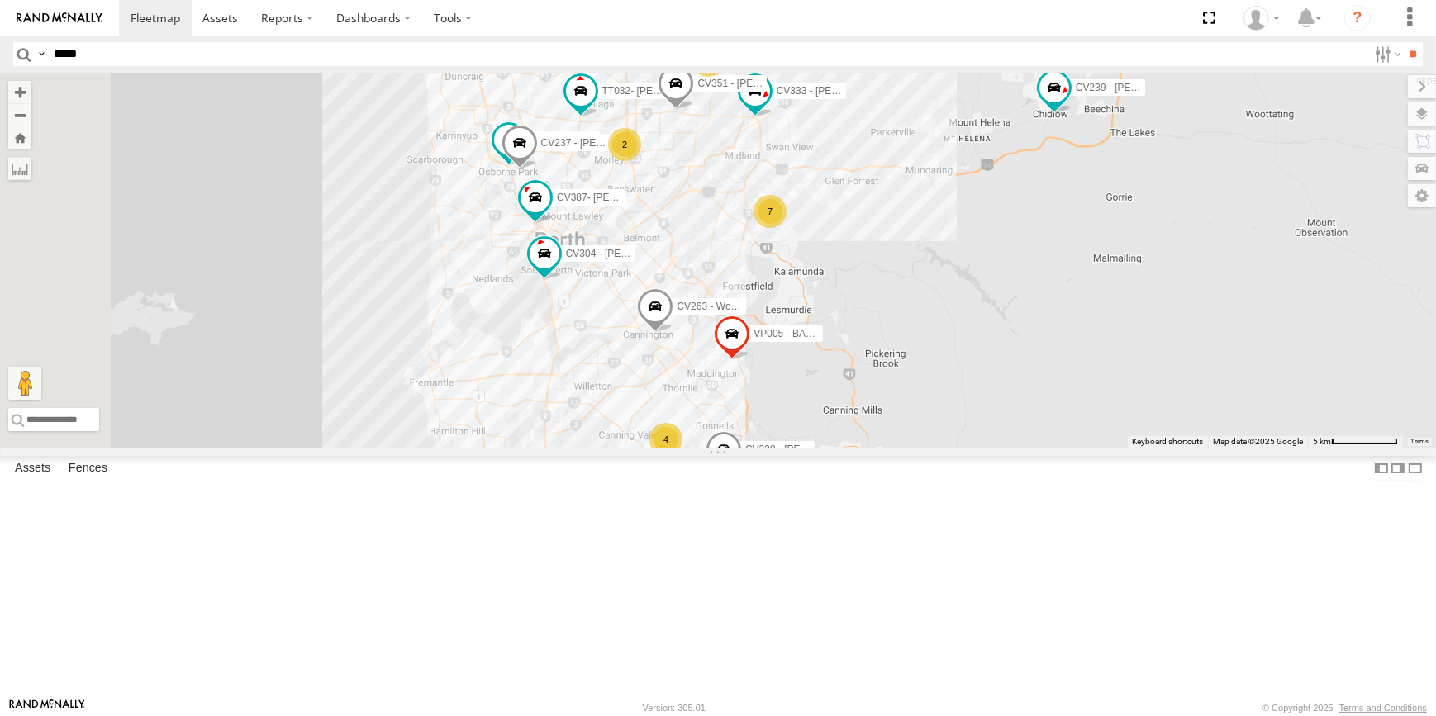
drag, startPoint x: 1096, startPoint y: 510, endPoint x: 1095, endPoint y: 489, distance: 21.5
click at [1095, 448] on div "CV333 - [PERSON_NAME] CV387- [PERSON_NAME] CV351 - [PERSON_NAME] CV263 - Worksh…" at bounding box center [718, 260] width 1436 height 375
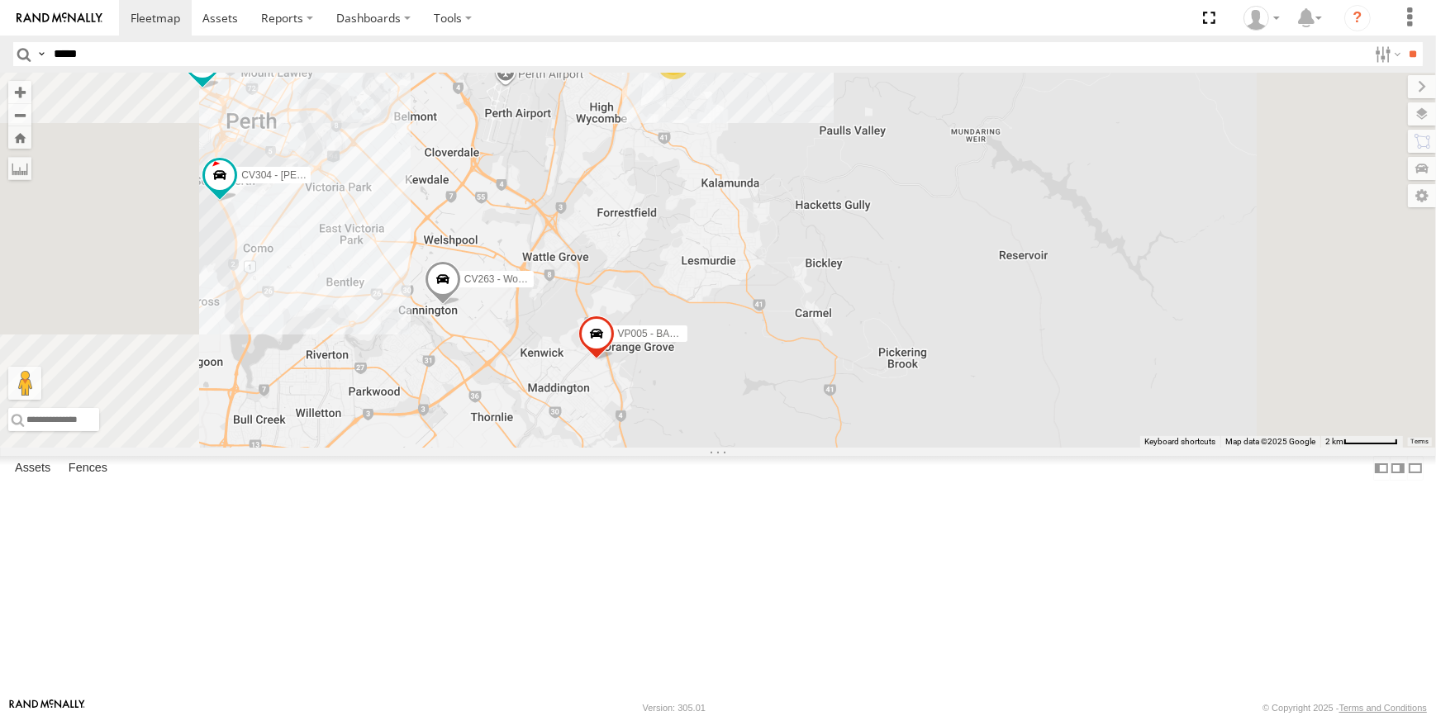
drag, startPoint x: 1163, startPoint y: 453, endPoint x: 1176, endPoint y: 425, distance: 31.8
click at [1176, 425] on div "CV333 - [PERSON_NAME] CV387- [PERSON_NAME] CV351 - [PERSON_NAME] CV263 - Worksh…" at bounding box center [718, 260] width 1436 height 375
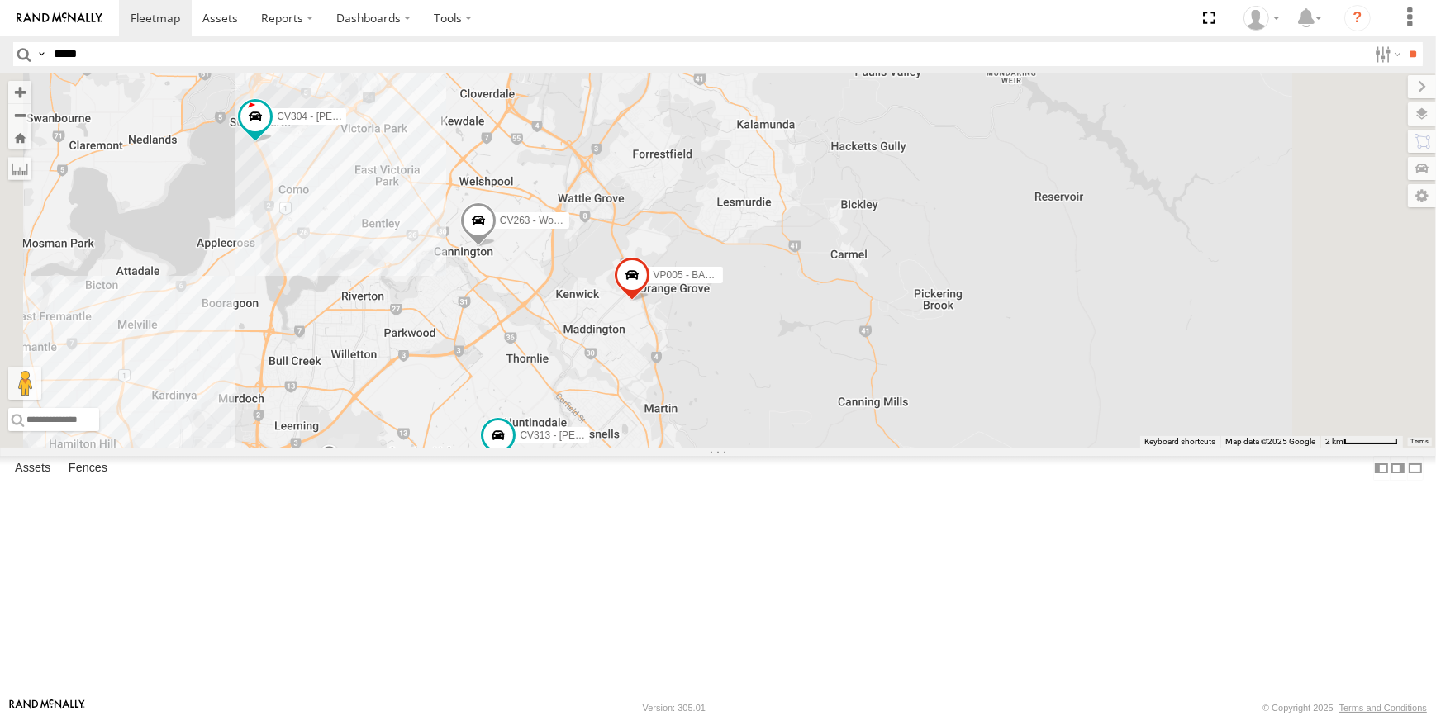
drag, startPoint x: 1118, startPoint y: 463, endPoint x: 1125, endPoint y: 453, distance: 11.2
click at [1124, 448] on div "CV333 - [PERSON_NAME] CV387- [PERSON_NAME] CV351 - [PERSON_NAME] CV263 - Worksh…" at bounding box center [718, 260] width 1436 height 375
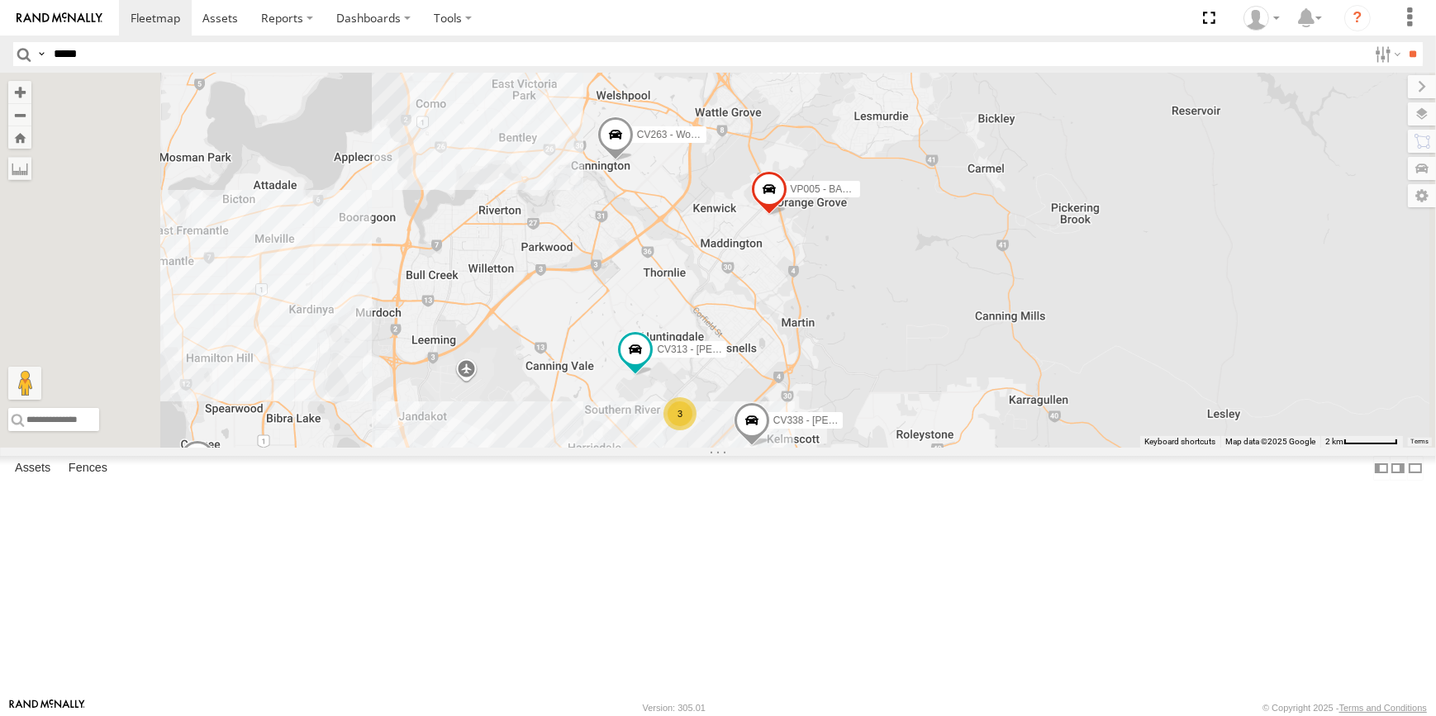
drag, startPoint x: 1247, startPoint y: 392, endPoint x: 1279, endPoint y: 375, distance: 35.5
click at [1279, 375] on div "CV333 - [PERSON_NAME] CV387- [PERSON_NAME] CV351 - [PERSON_NAME] CV263 - Worksh…" at bounding box center [718, 260] width 1436 height 375
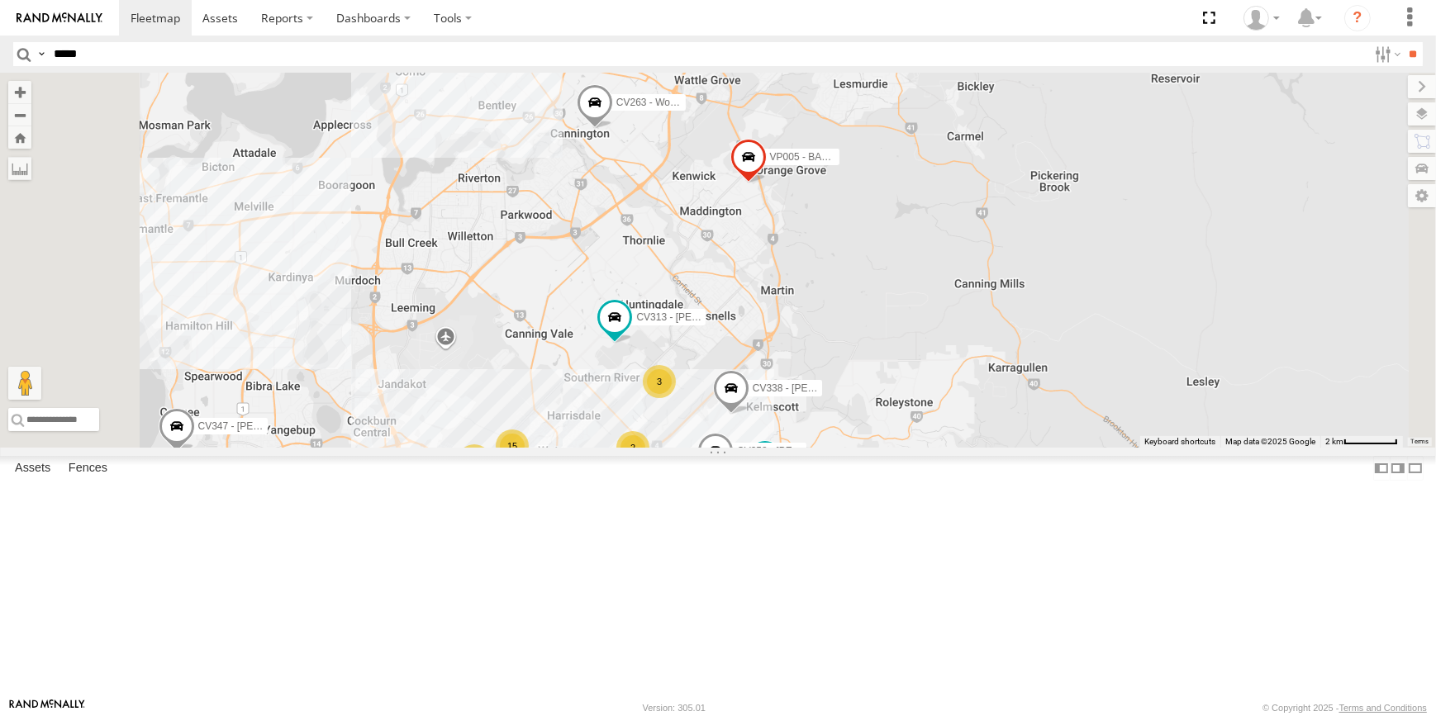
drag, startPoint x: 1173, startPoint y: 357, endPoint x: 1132, endPoint y: 367, distance: 42.5
click at [1161, 354] on div "CV333 - [PERSON_NAME] CV387- [PERSON_NAME] CV351 - [PERSON_NAME] CV263 - Worksh…" at bounding box center [718, 260] width 1436 height 375
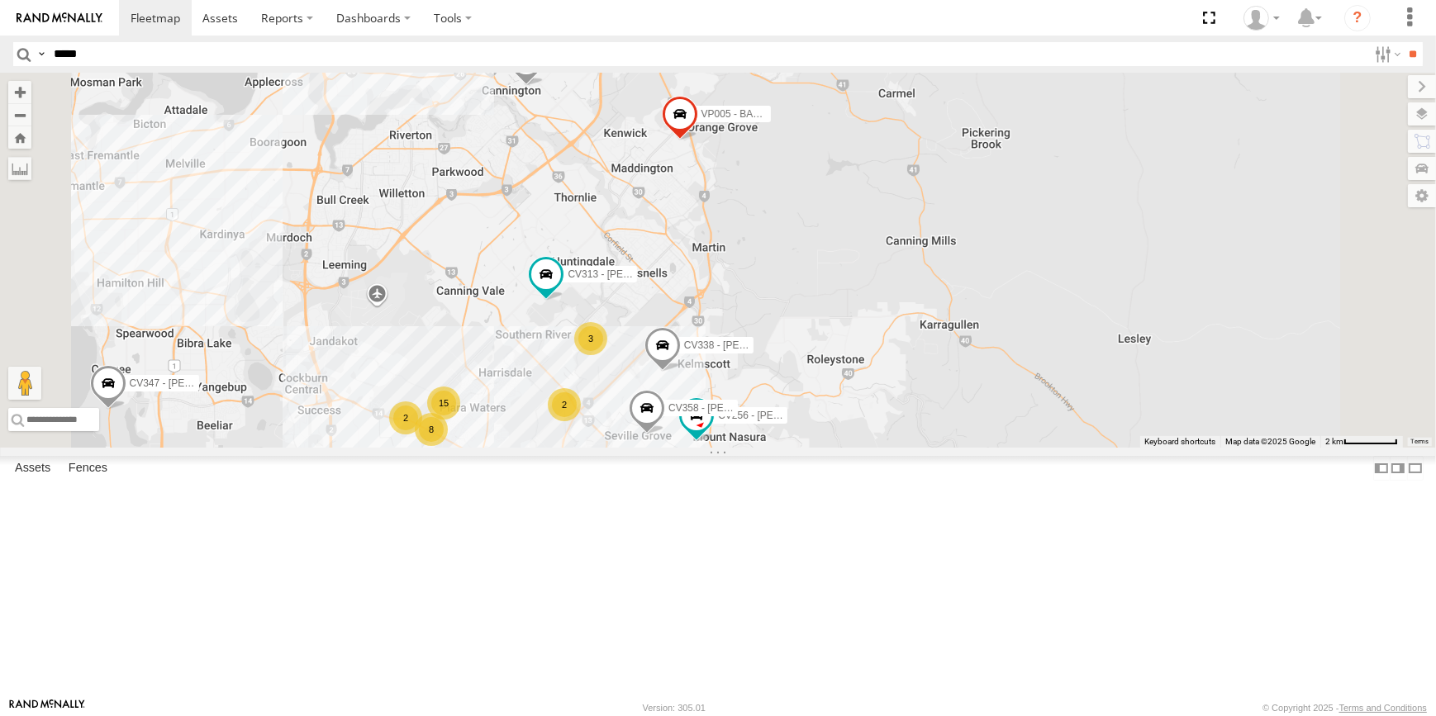
drag, startPoint x: 1117, startPoint y: 430, endPoint x: 1120, endPoint y: 404, distance: 26.6
click at [1120, 405] on div "CV333 - [PERSON_NAME] CV387- [PERSON_NAME] CV351 - [PERSON_NAME] CV263 - Worksh…" at bounding box center [718, 260] width 1436 height 375
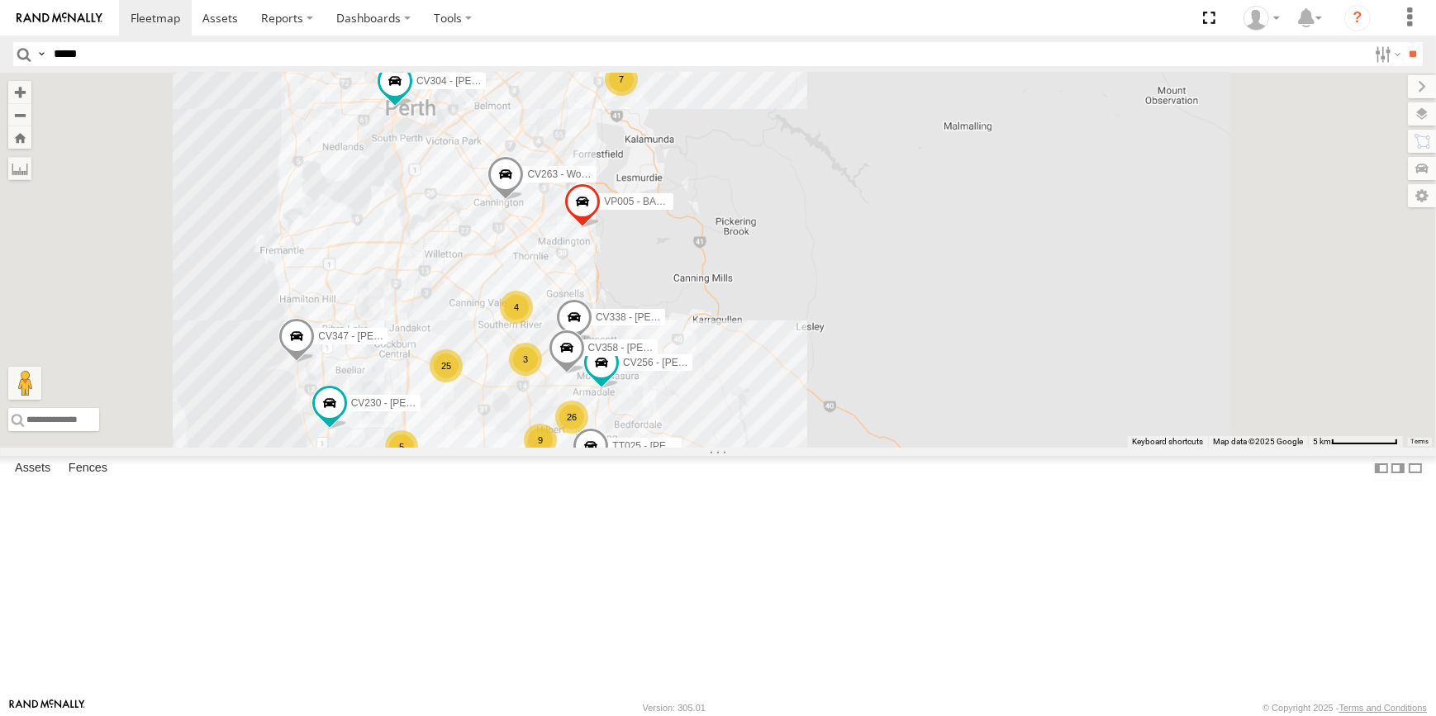
drag, startPoint x: 701, startPoint y: 562, endPoint x: 701, endPoint y: 515, distance: 46.3
click at [701, 448] on div "CV333 - [PERSON_NAME] CV351 - [PERSON_NAME] CV263 - Workshop CV304 - [PERSON_NA…" at bounding box center [718, 260] width 1436 height 375
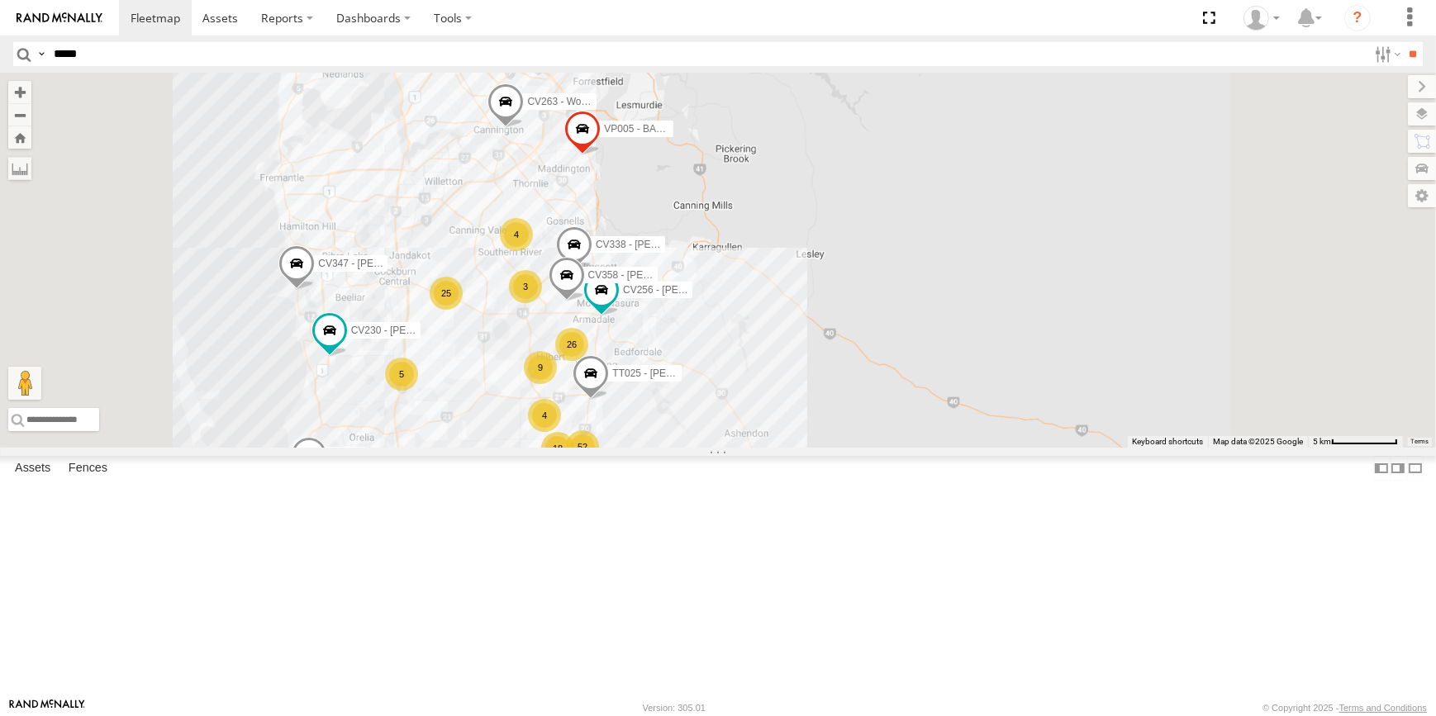
drag, startPoint x: 691, startPoint y: 529, endPoint x: 718, endPoint y: 514, distance: 31.1
click at [718, 448] on div "CV333 - [PERSON_NAME] CV351 - [PERSON_NAME] CV263 - Workshop CV304 - [PERSON_NA…" at bounding box center [718, 260] width 1436 height 375
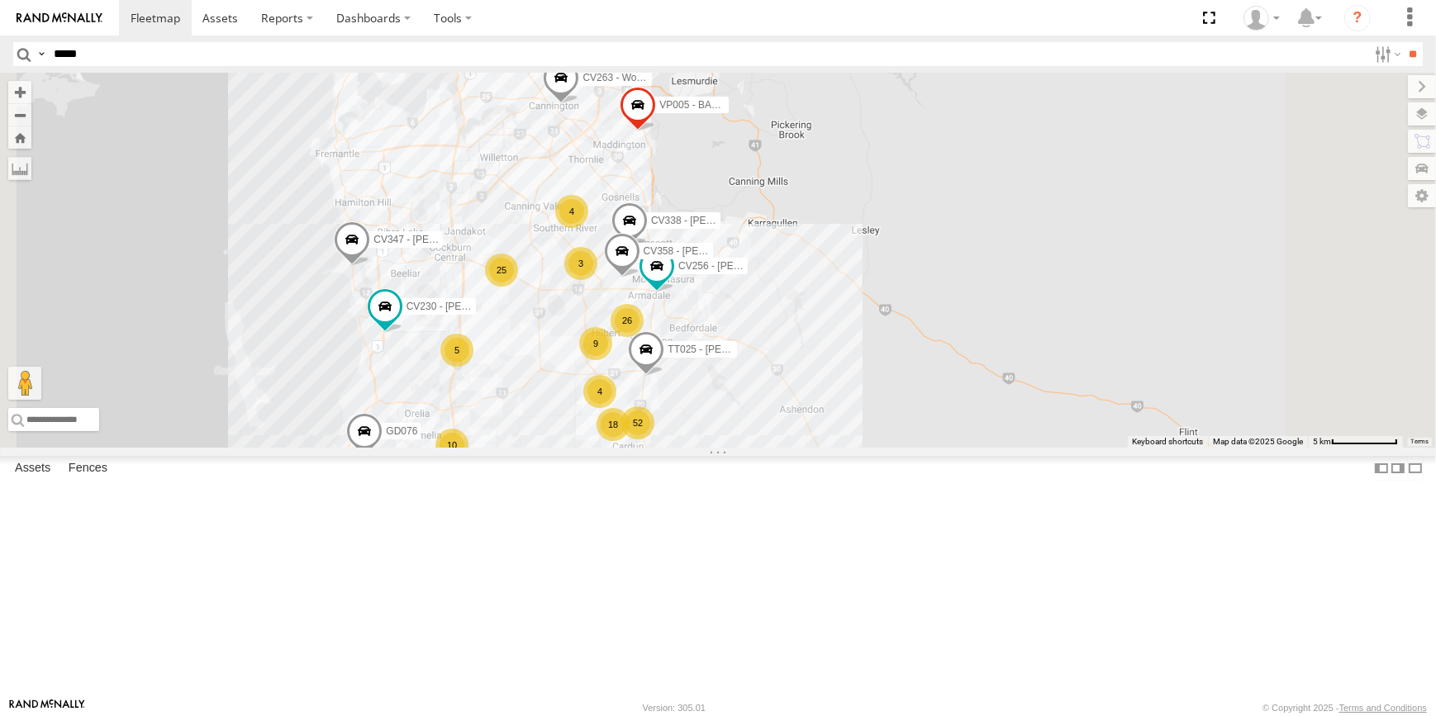
drag, startPoint x: 653, startPoint y: 427, endPoint x: 677, endPoint y: 463, distance: 42.4
click at [527, 312] on span "CV230 - [PERSON_NAME]" at bounding box center [466, 307] width 121 height 12
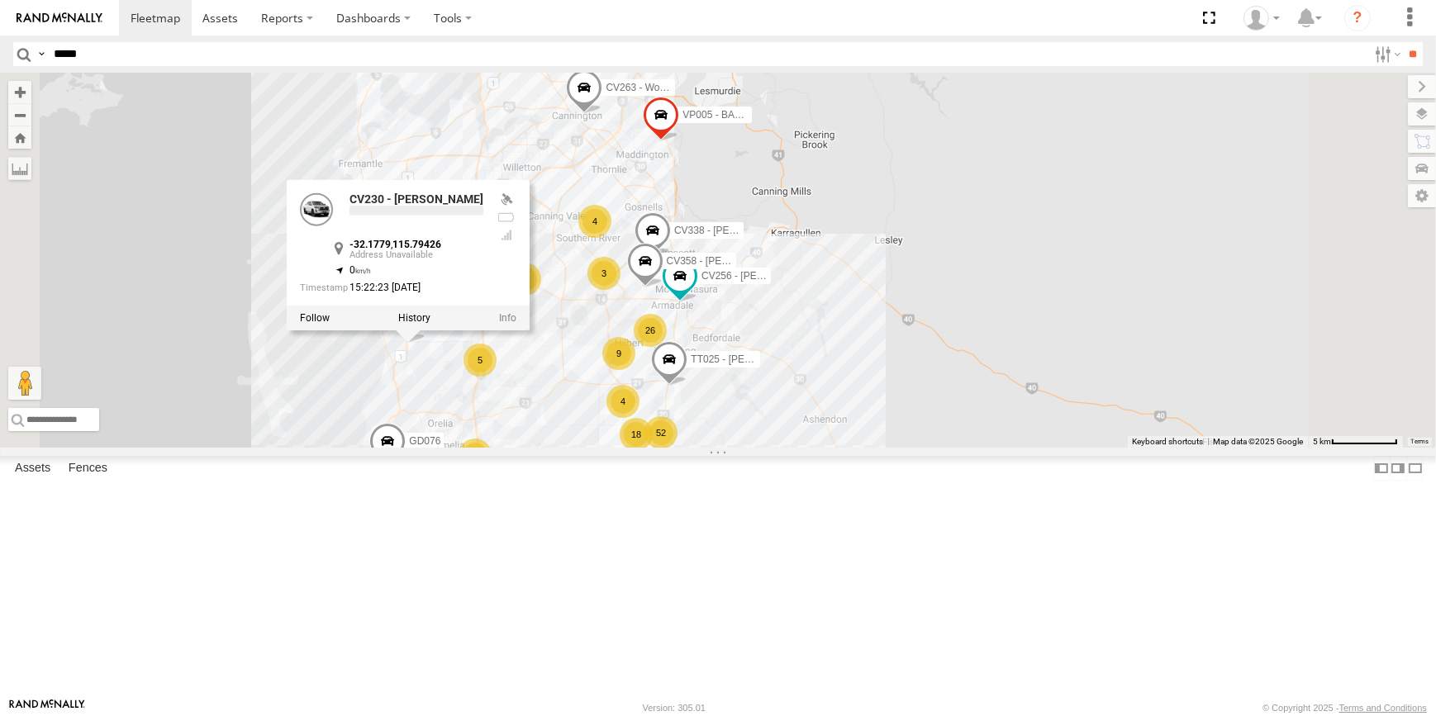
click at [707, 448] on div "CV333 - [PERSON_NAME] CV351 - [PERSON_NAME] CV263 - Workshop CV304 - [PERSON_NA…" at bounding box center [718, 260] width 1436 height 375
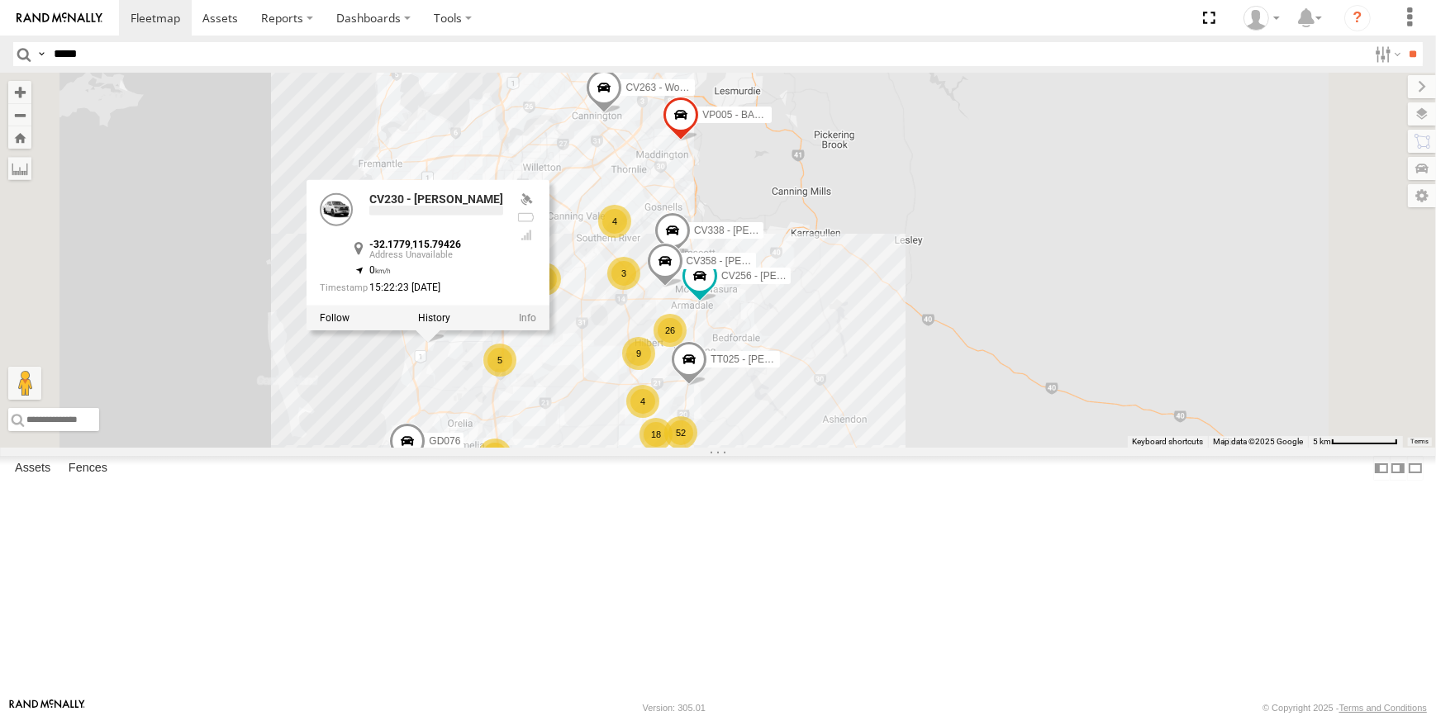
click at [736, 448] on div "CV333 - [PERSON_NAME] CV351 - [PERSON_NAME] CV263 - Workshop CV304 - [PERSON_NA…" at bounding box center [718, 260] width 1436 height 375
drag, startPoint x: 722, startPoint y: 545, endPoint x: 734, endPoint y: 541, distance: 13.1
click at [734, 448] on div "CV333 - [PERSON_NAME] CV351 - [PERSON_NAME] CV263 - Workshop CV304 - [PERSON_NA…" at bounding box center [718, 260] width 1436 height 375
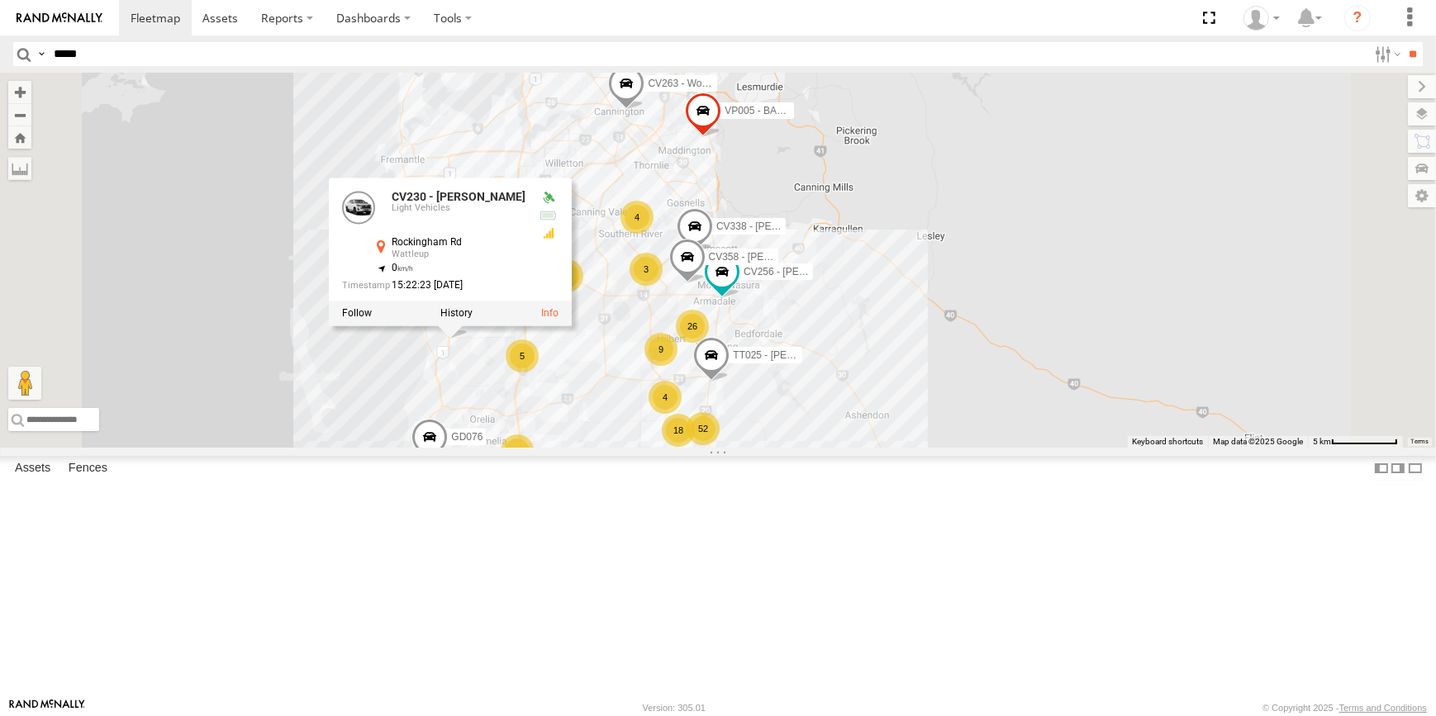
click at [832, 448] on div "CV333 - [PERSON_NAME] CV351 - [PERSON_NAME] CV263 - Workshop CV304 - [PERSON_NA…" at bounding box center [718, 260] width 1436 height 375
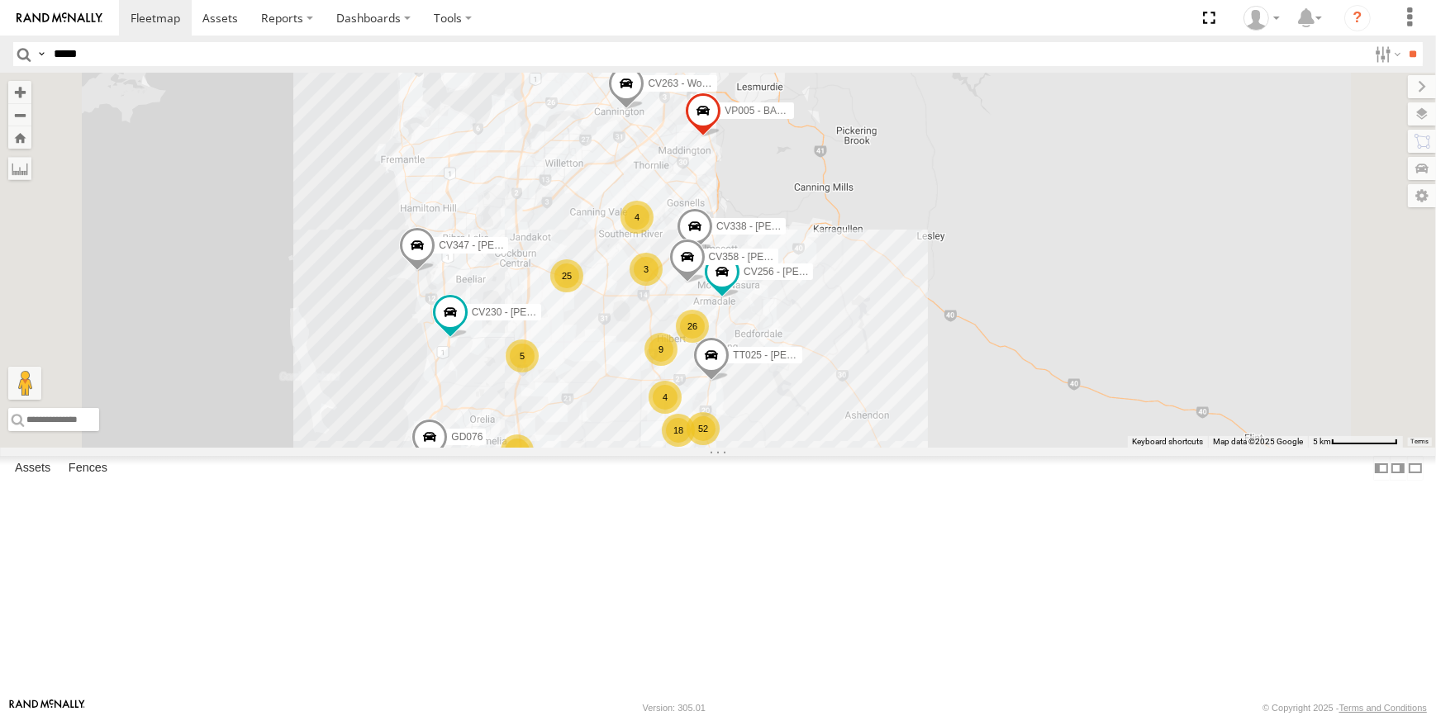
drag, startPoint x: 1016, startPoint y: 586, endPoint x: 1029, endPoint y: 567, distance: 23.1
click at [1029, 448] on div "CV333 - [PERSON_NAME] CV351 - [PERSON_NAME] CV263 - Workshop CV304 - [PERSON_NA…" at bounding box center [718, 260] width 1436 height 375
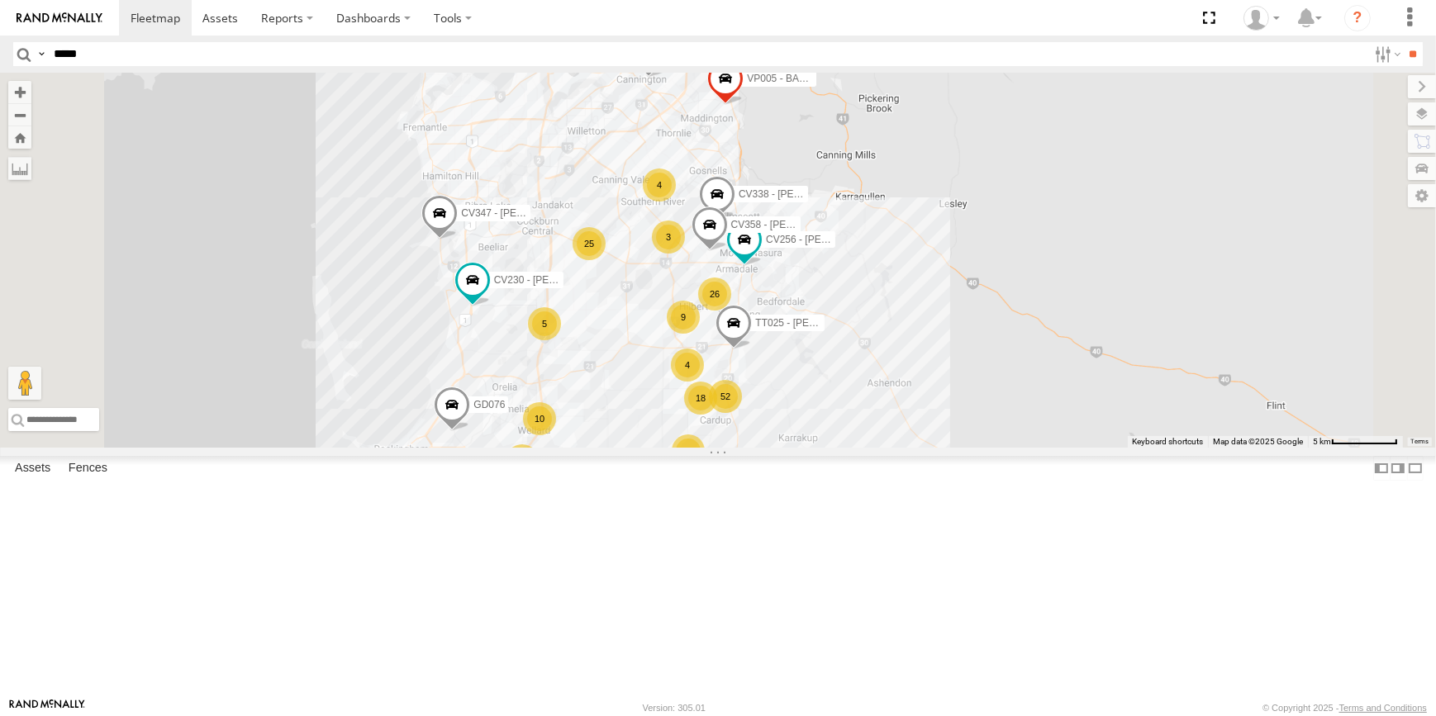
drag, startPoint x: 1086, startPoint y: 569, endPoint x: 1088, endPoint y: 546, distance: 23.2
click at [1088, 448] on div "CV333 - [PERSON_NAME] CV351 - [PERSON_NAME] CV263 - Workshop CV304 - [PERSON_NA…" at bounding box center [718, 260] width 1436 height 375
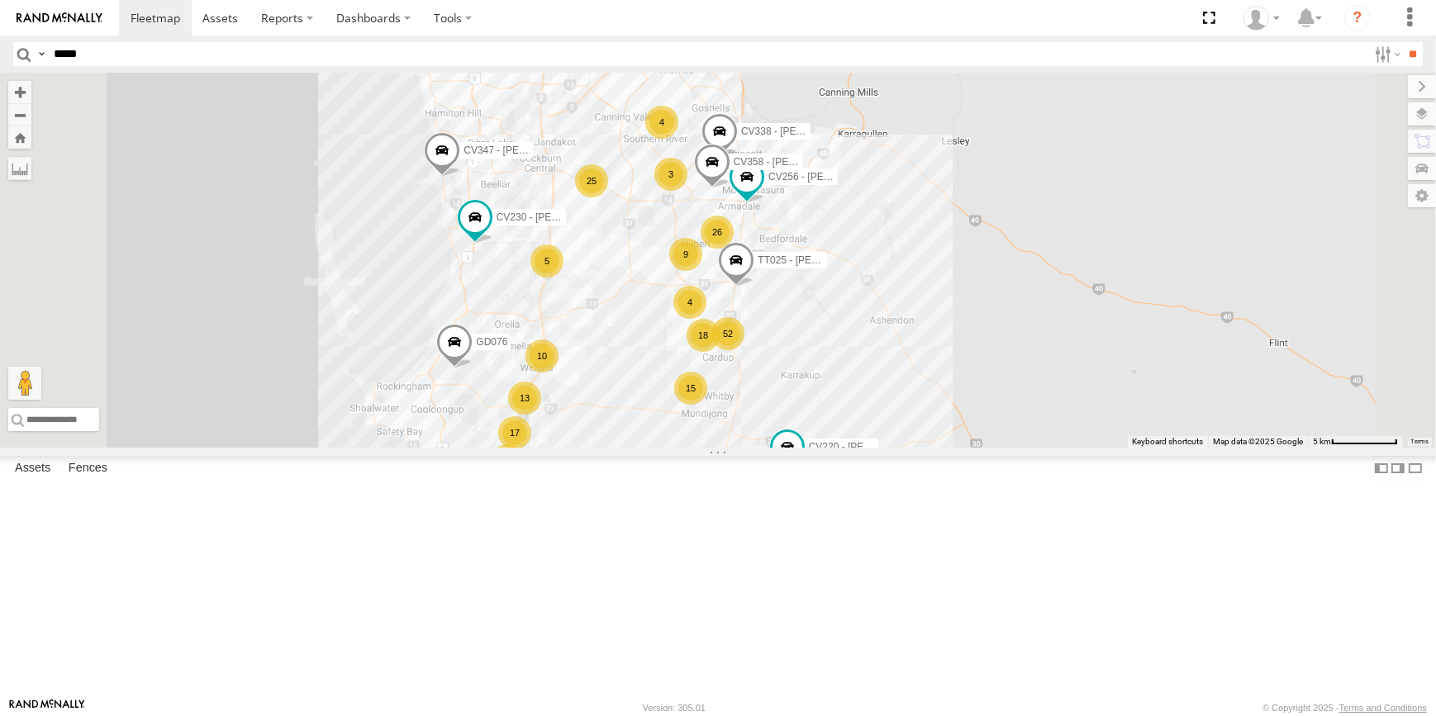
drag, startPoint x: 848, startPoint y: 571, endPoint x: 838, endPoint y: 551, distance: 22.5
click at [843, 448] on div "CV333 - [PERSON_NAME] CV351 - [PERSON_NAME] CV263 - Workshop CV304 - [PERSON_NA…" at bounding box center [718, 260] width 1436 height 375
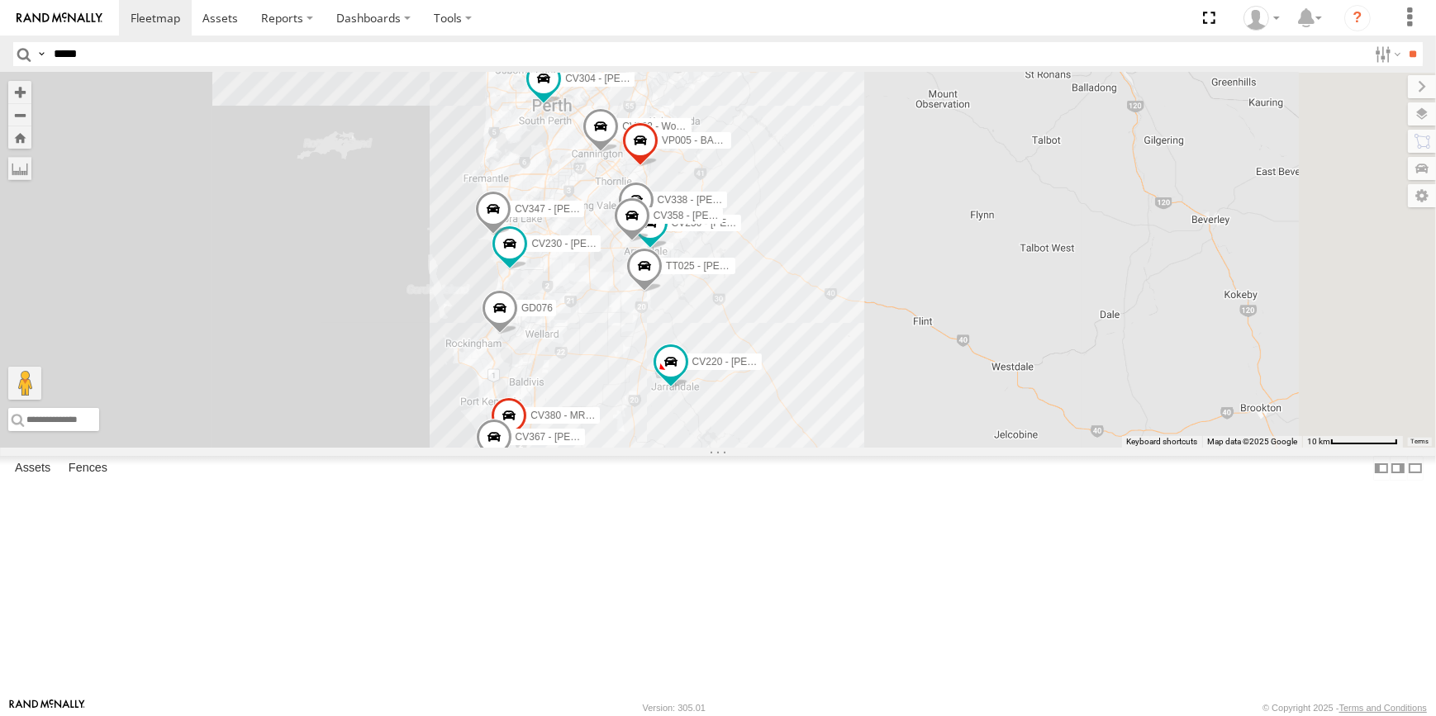
click at [829, 448] on div "CV333 - [PERSON_NAME] CV351 - [PERSON_NAME] CV263 - Workshop CV304 - [PERSON_NA…" at bounding box center [718, 260] width 1436 height 375
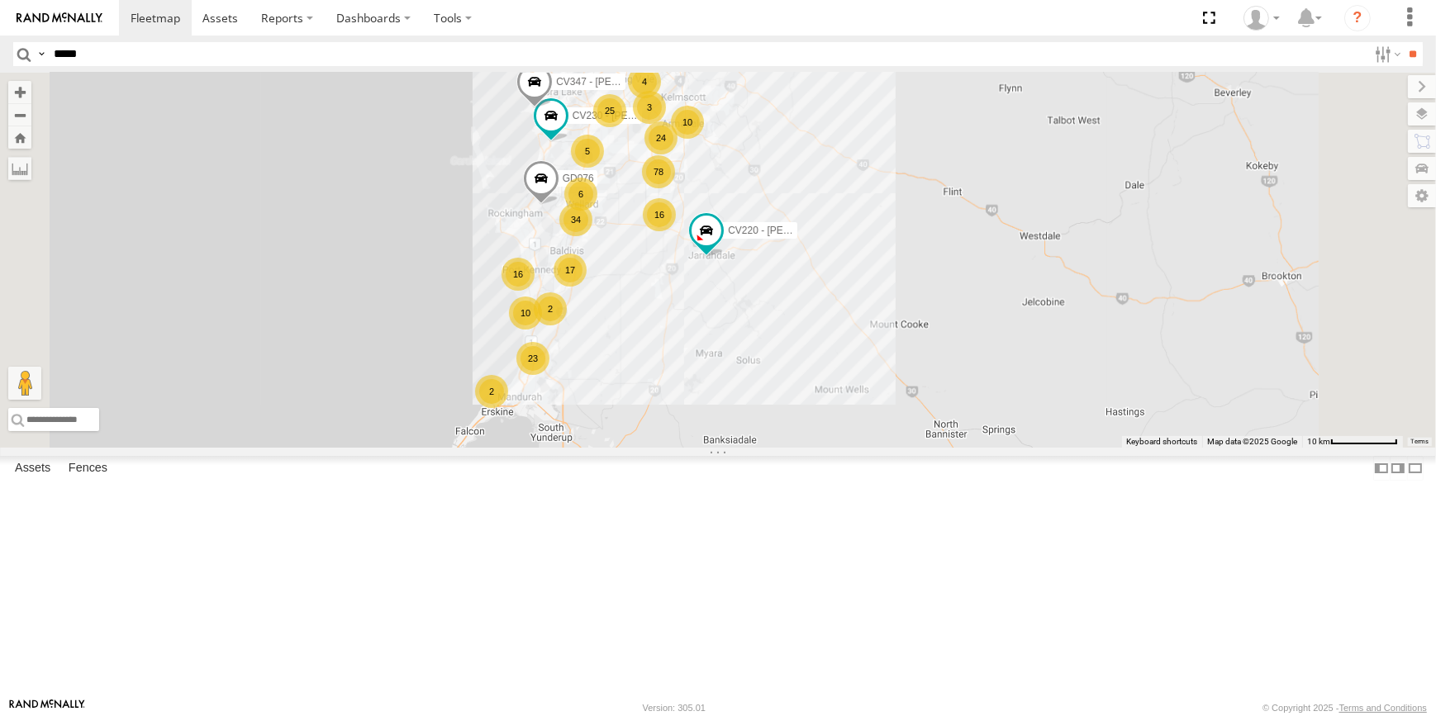
click at [917, 448] on div "CV333 - [PERSON_NAME] CV351 - [PERSON_NAME] CV263 - Workshop CV304 - [PERSON_NA…" at bounding box center [718, 260] width 1436 height 375
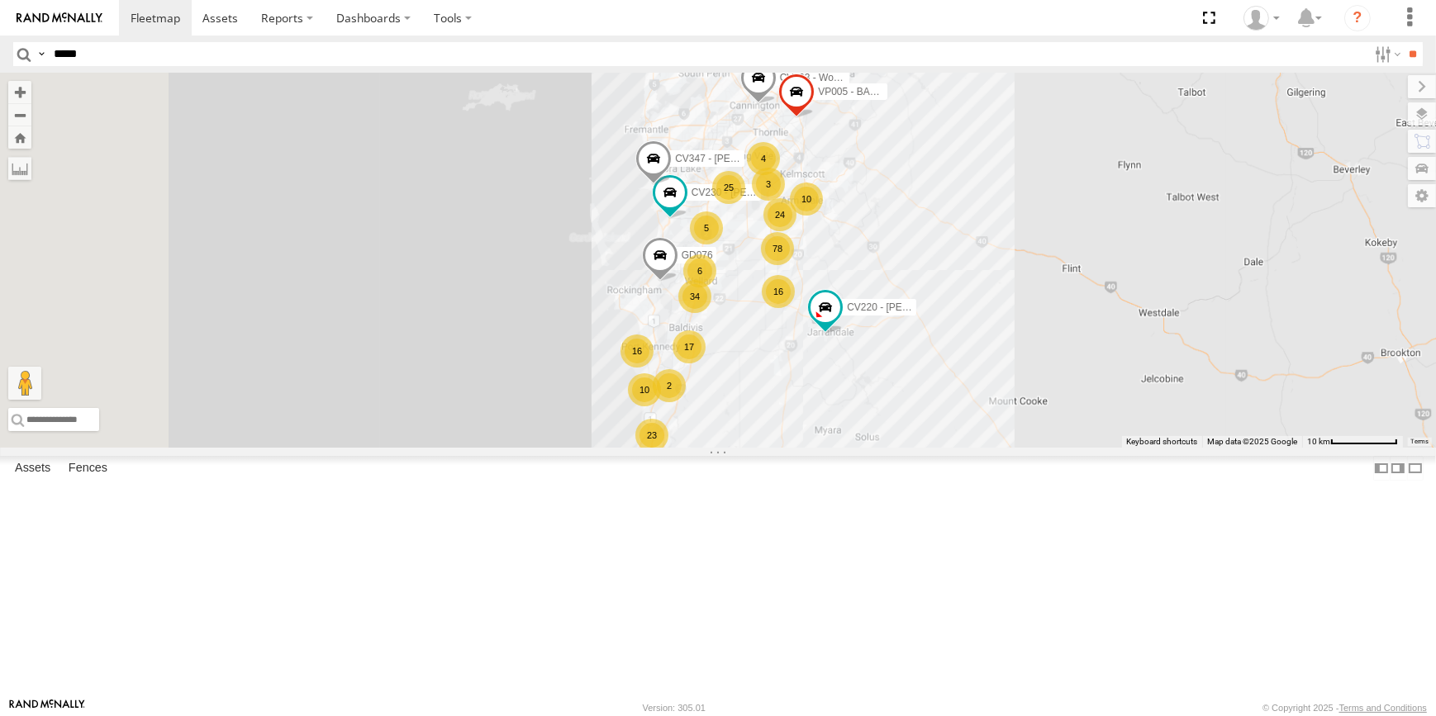
drag, startPoint x: 895, startPoint y: 508, endPoint x: 895, endPoint y: 531, distance: 23.1
click at [896, 448] on div "CV333 - [PERSON_NAME] CV351 - [PERSON_NAME] CV263 - Workshop CV304 - [PERSON_NA…" at bounding box center [718, 260] width 1436 height 375
